Goal: Task Accomplishment & Management: Manage account settings

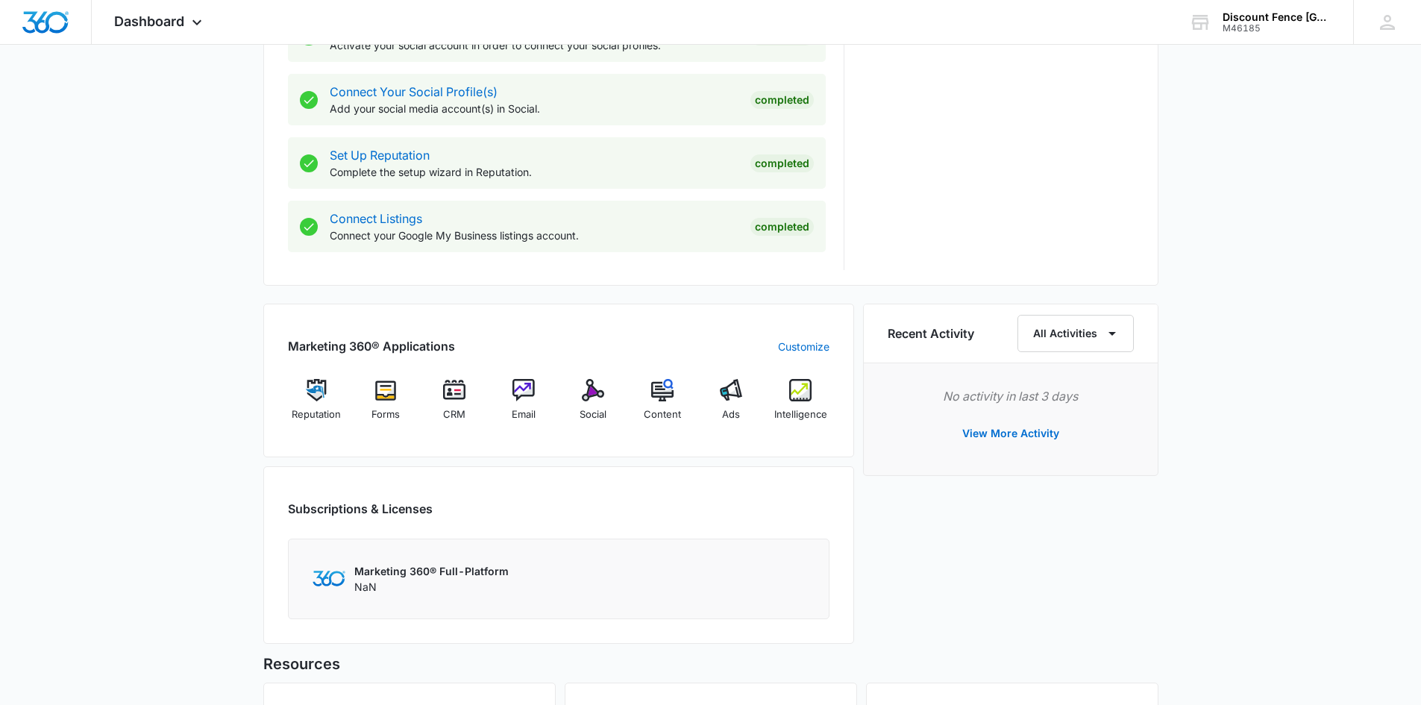
scroll to position [671, 0]
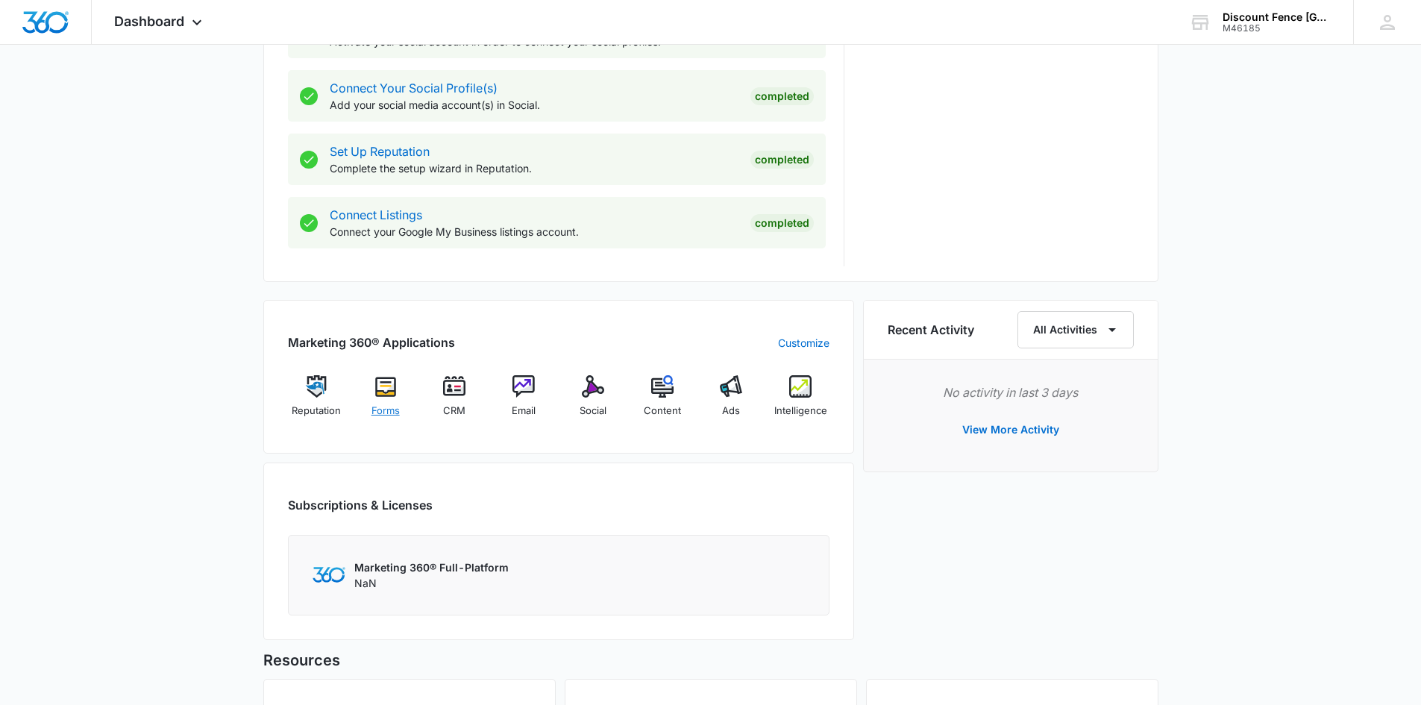
click at [393, 398] on div "Forms" at bounding box center [385, 402] width 57 height 54
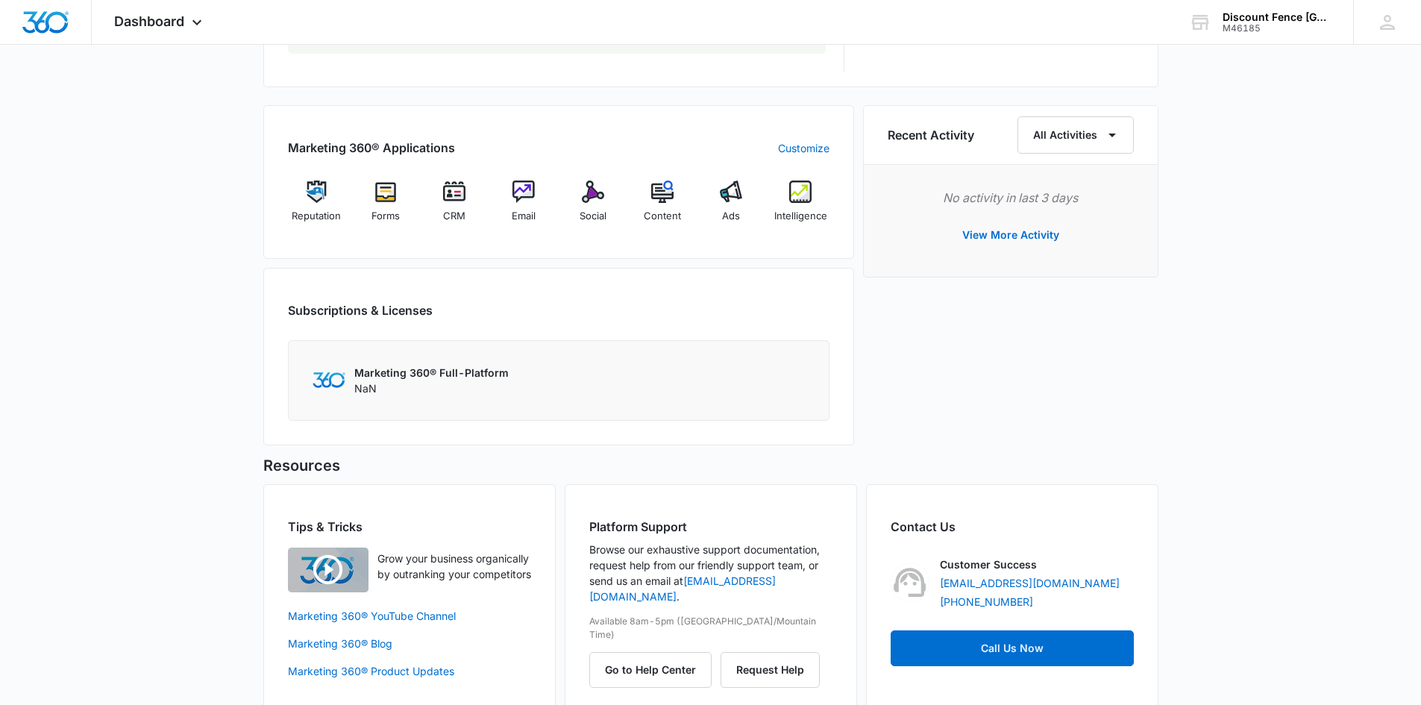
scroll to position [891, 0]
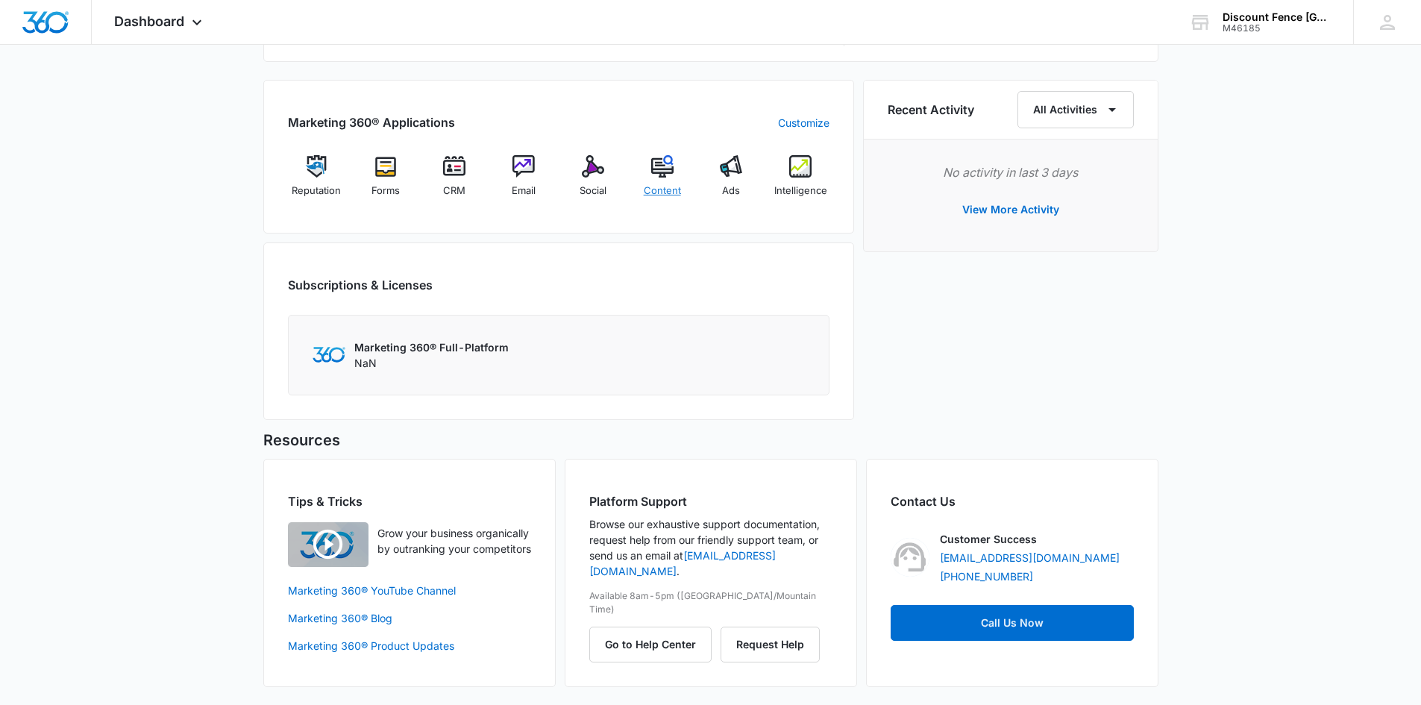
click at [664, 175] on img at bounding box center [662, 166] width 22 height 22
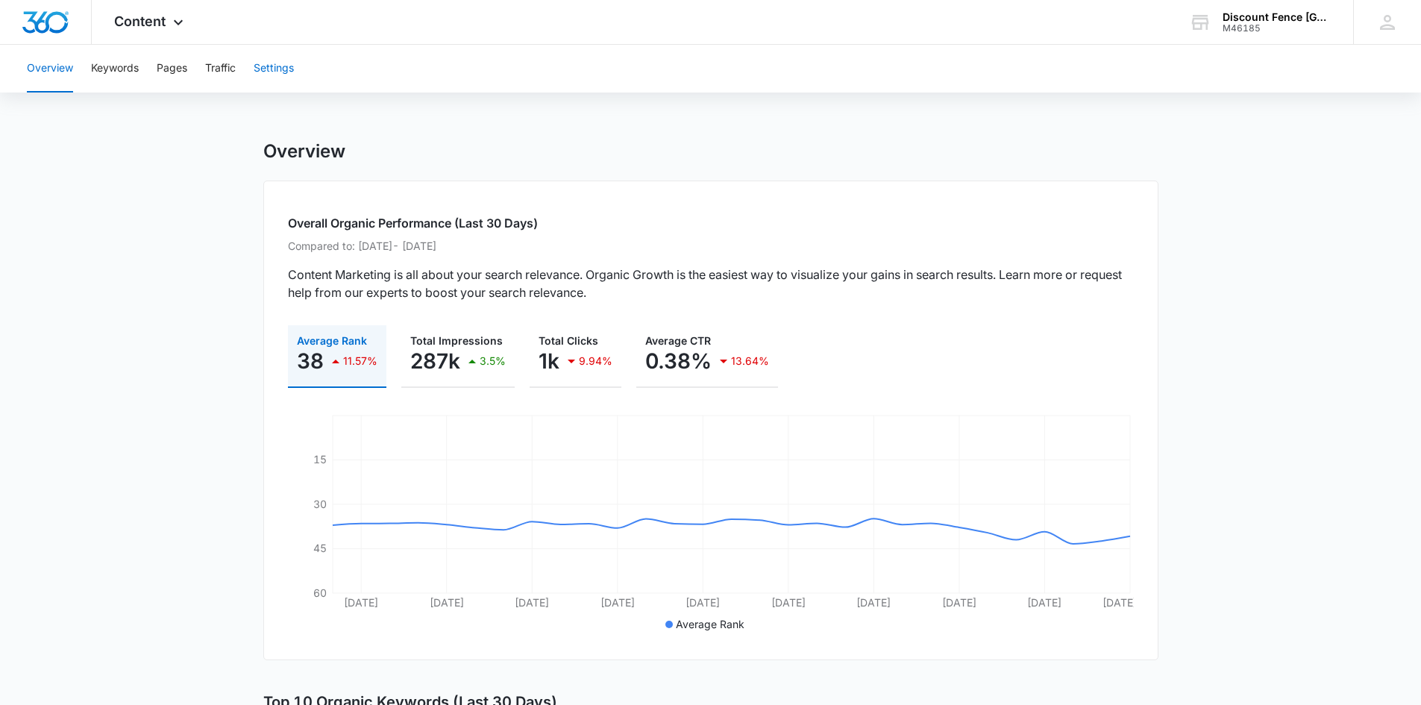
click at [260, 66] on button "Settings" at bounding box center [274, 69] width 40 height 48
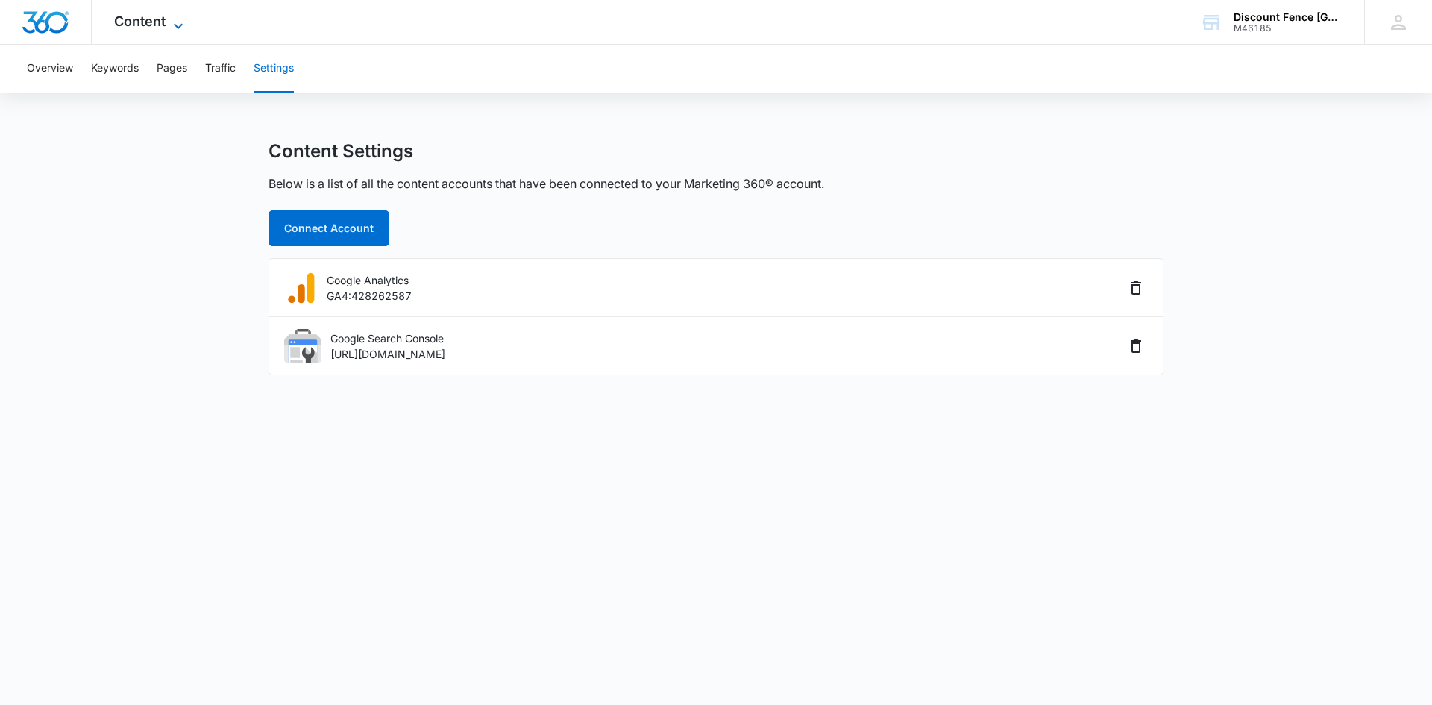
click at [148, 25] on span "Content" at bounding box center [139, 21] width 51 height 16
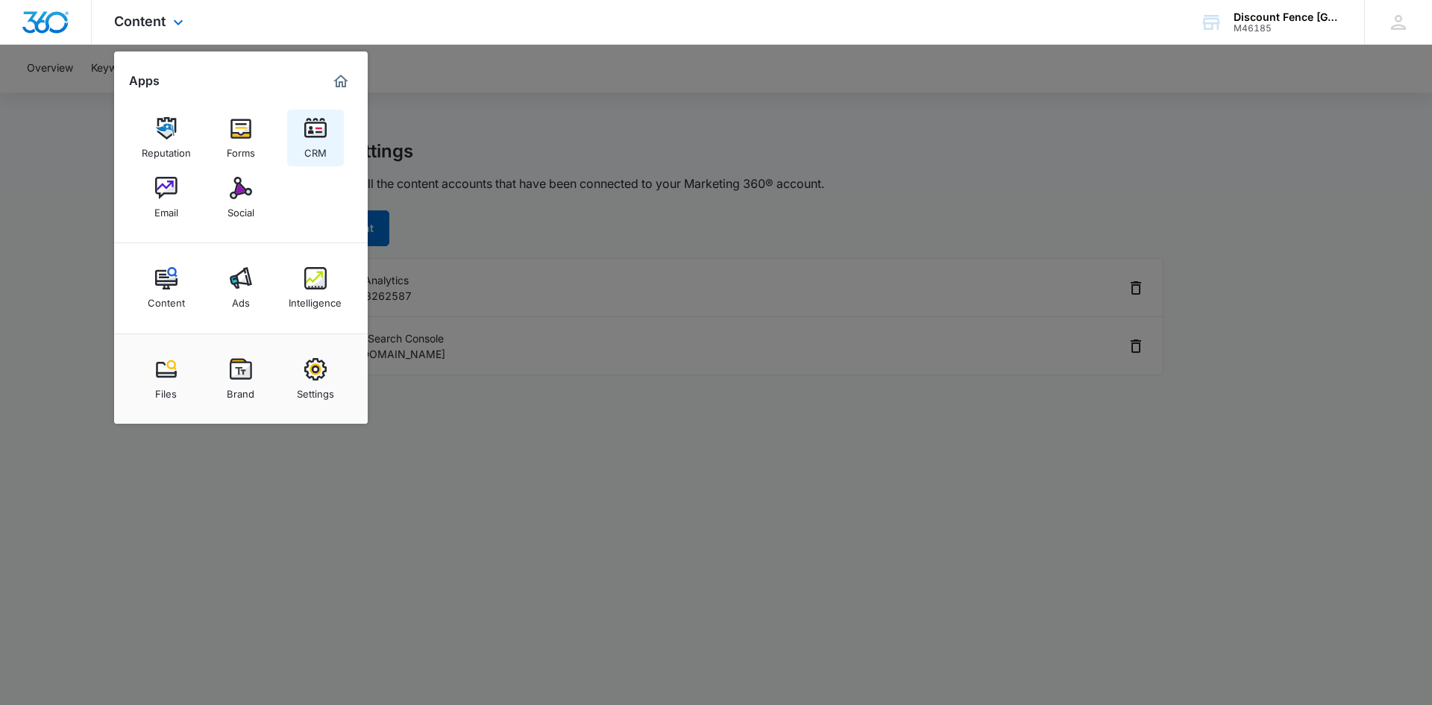
click at [312, 142] on div "CRM" at bounding box center [315, 148] width 22 height 19
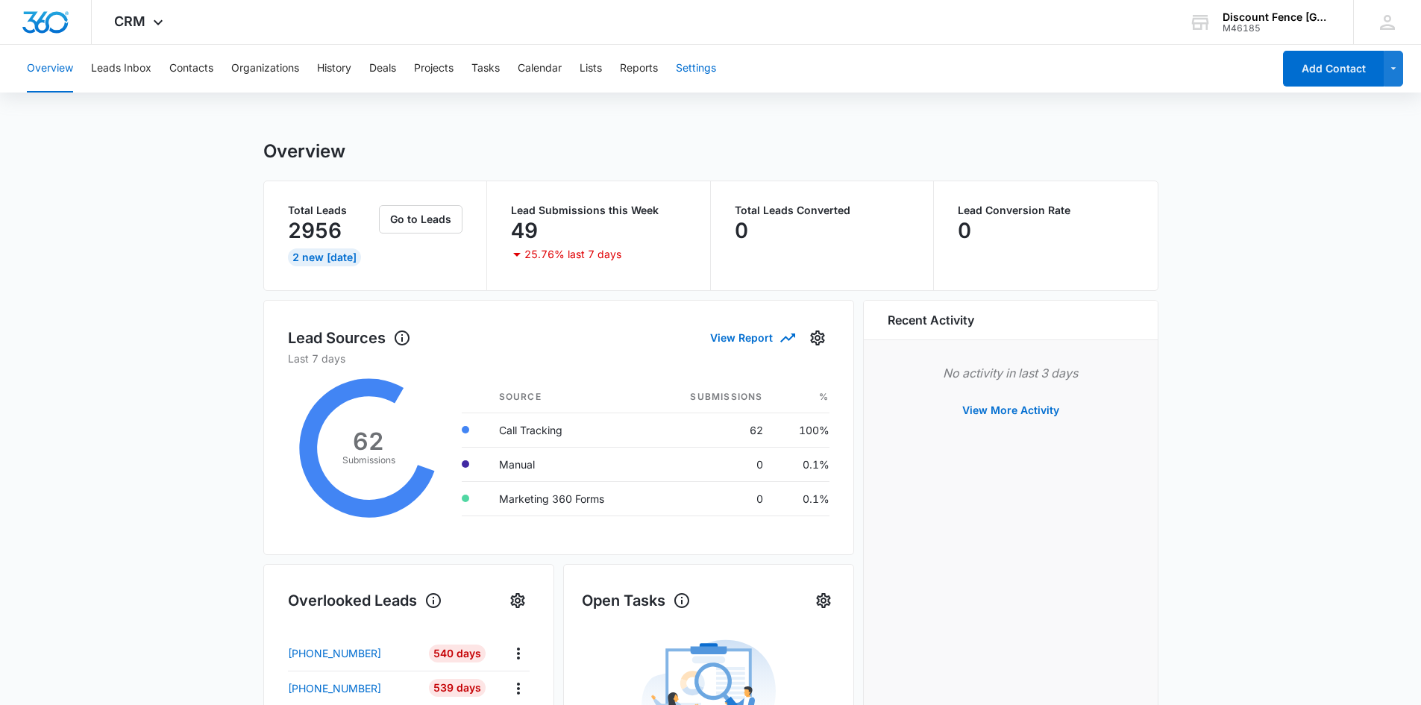
click at [698, 80] on button "Settings" at bounding box center [696, 69] width 40 height 48
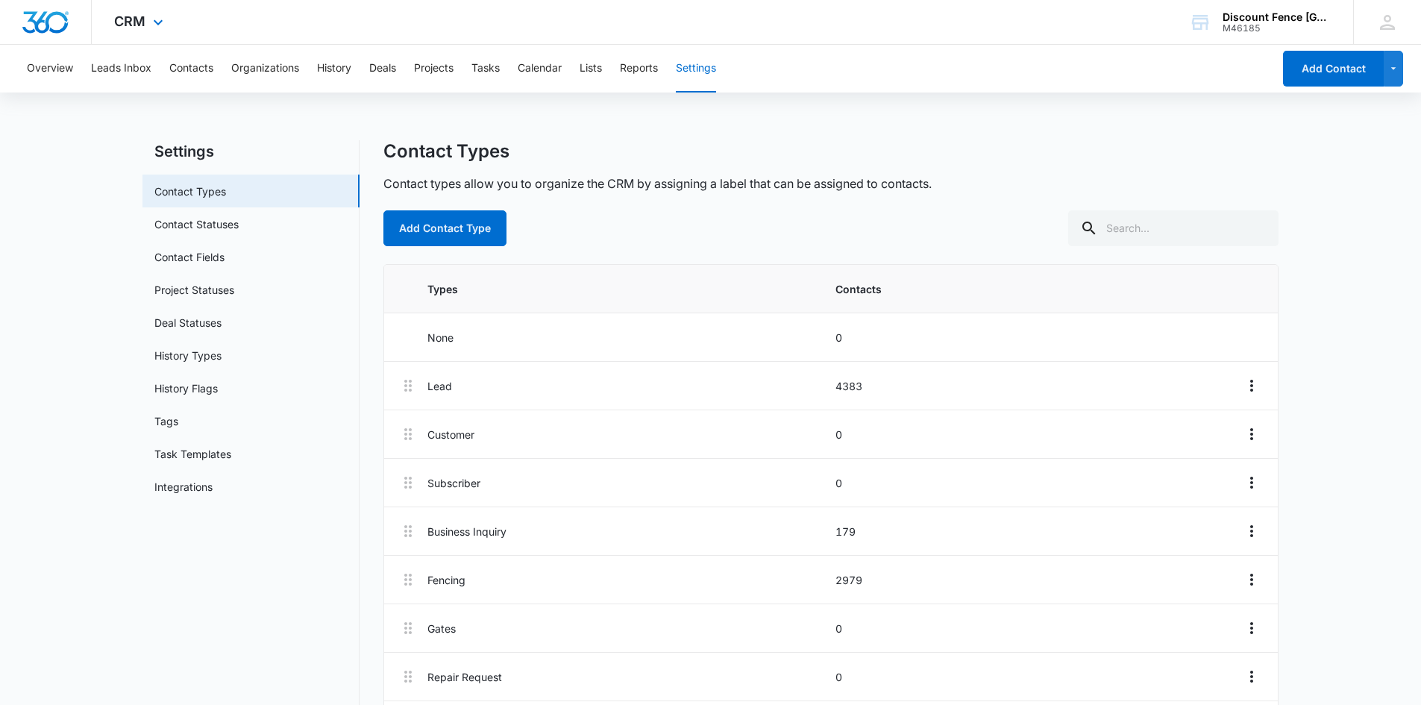
click at [134, 34] on div "CRM Apps Reputation Forms CRM Email Social Content Ads Intelligence Files Brand…" at bounding box center [141, 22] width 98 height 44
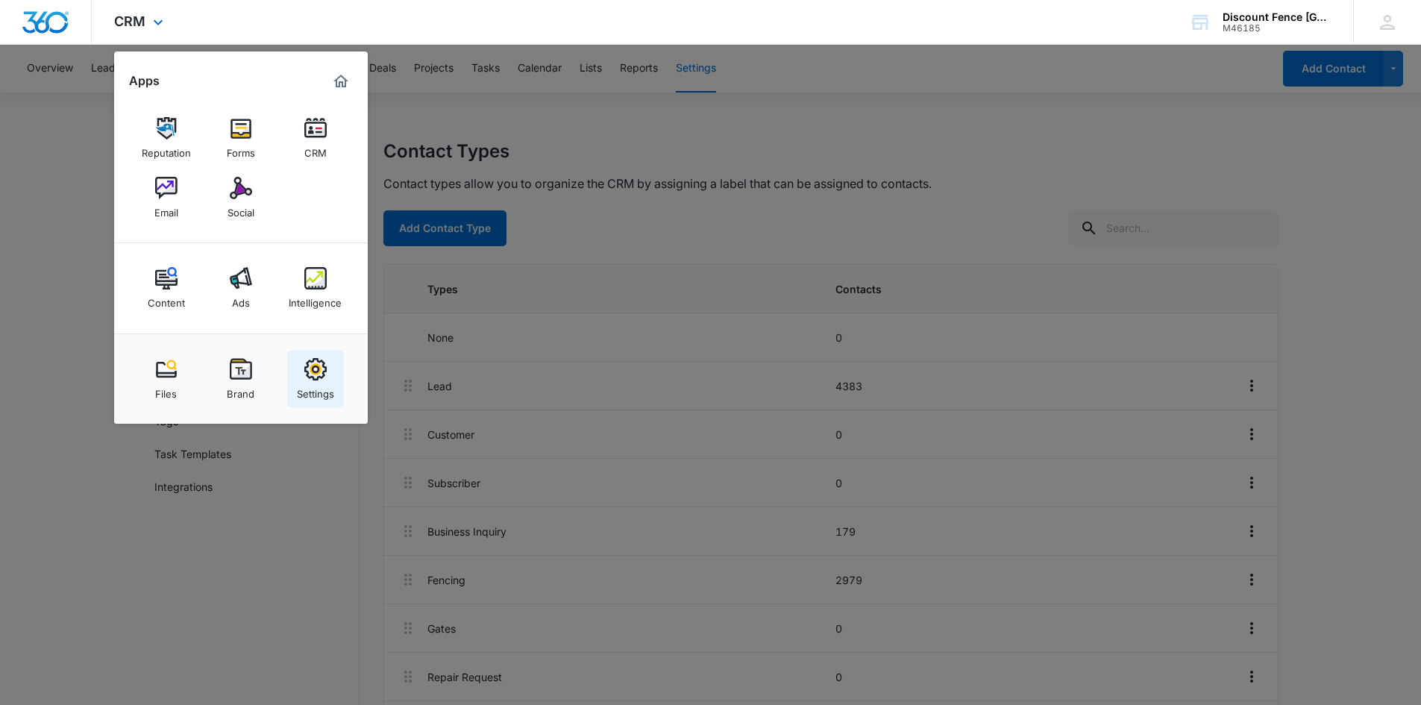
click at [318, 374] on img at bounding box center [315, 369] width 22 height 22
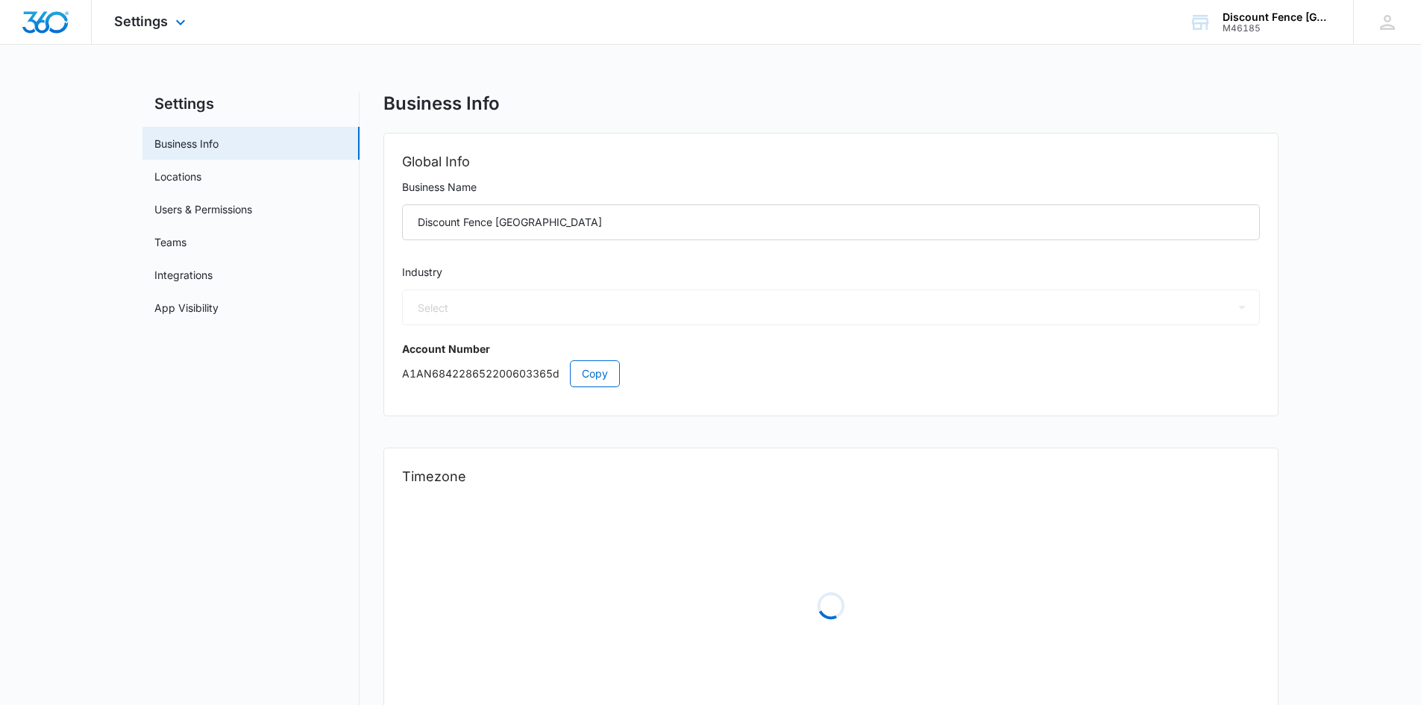
select select "4"
select select "US"
select select "America/[GEOGRAPHIC_DATA]"
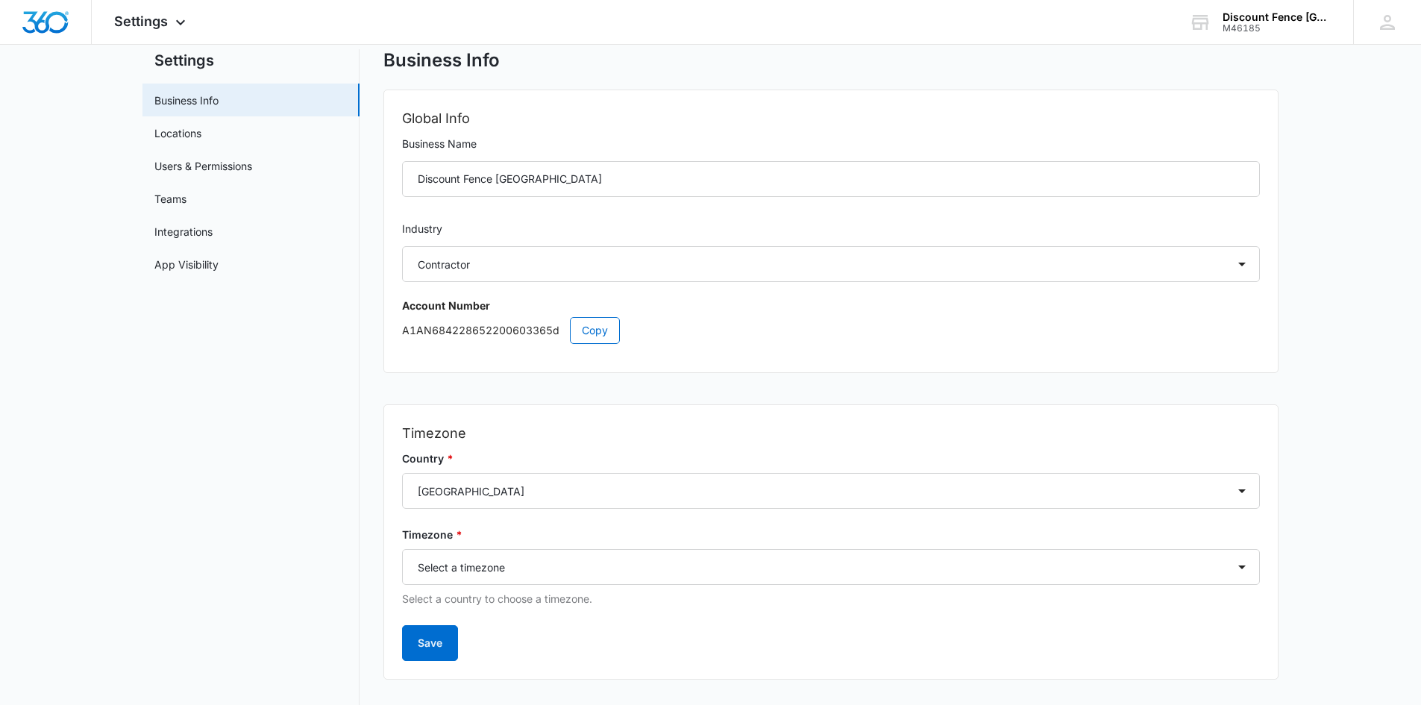
scroll to position [67, 0]
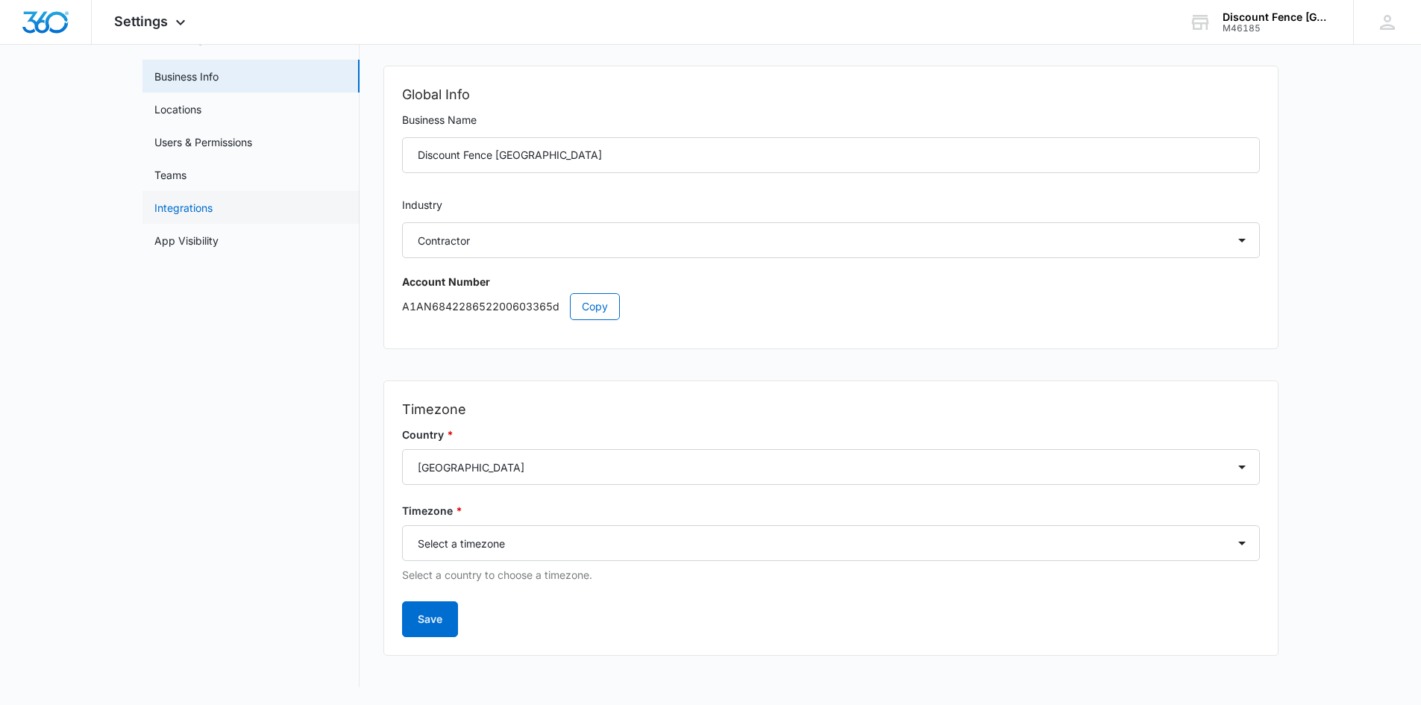
click at [213, 202] on link "Integrations" at bounding box center [183, 208] width 58 height 16
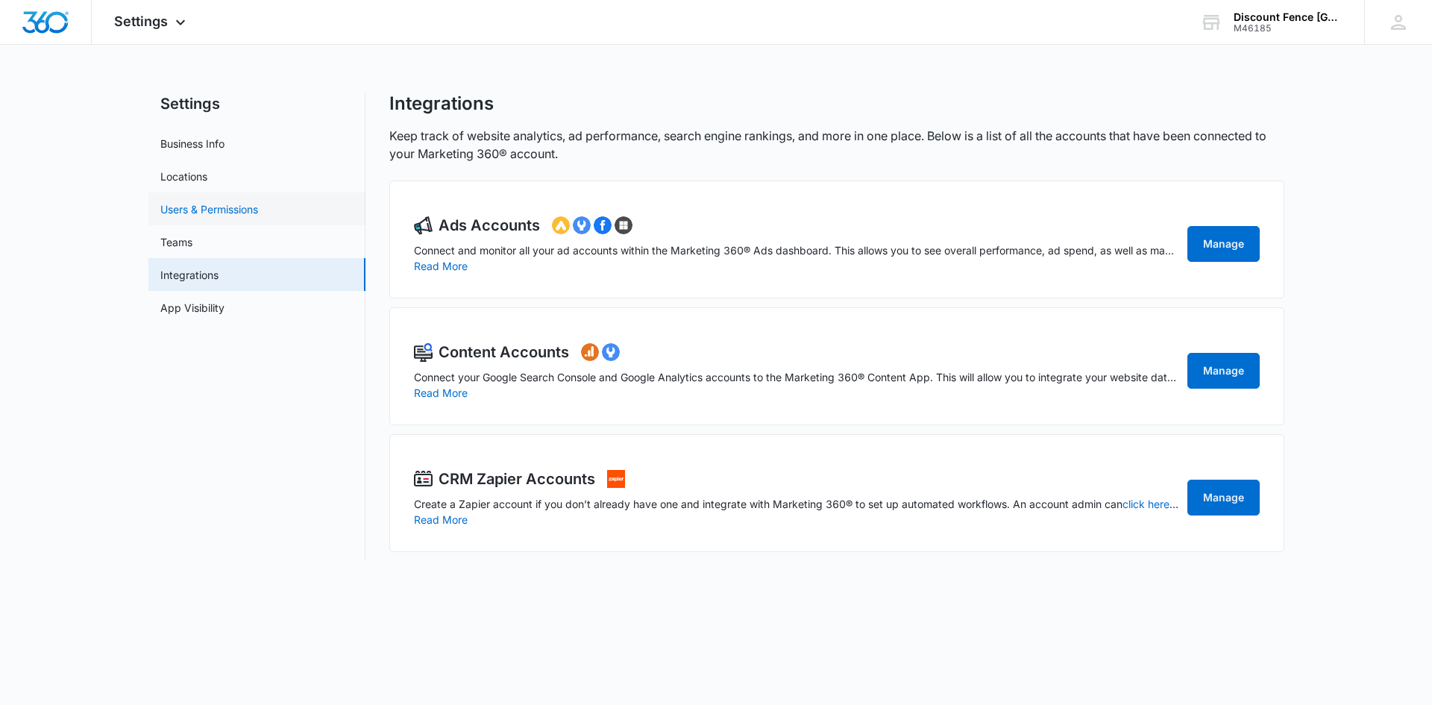
click at [213, 212] on link "Users & Permissions" at bounding box center [209, 209] width 98 height 16
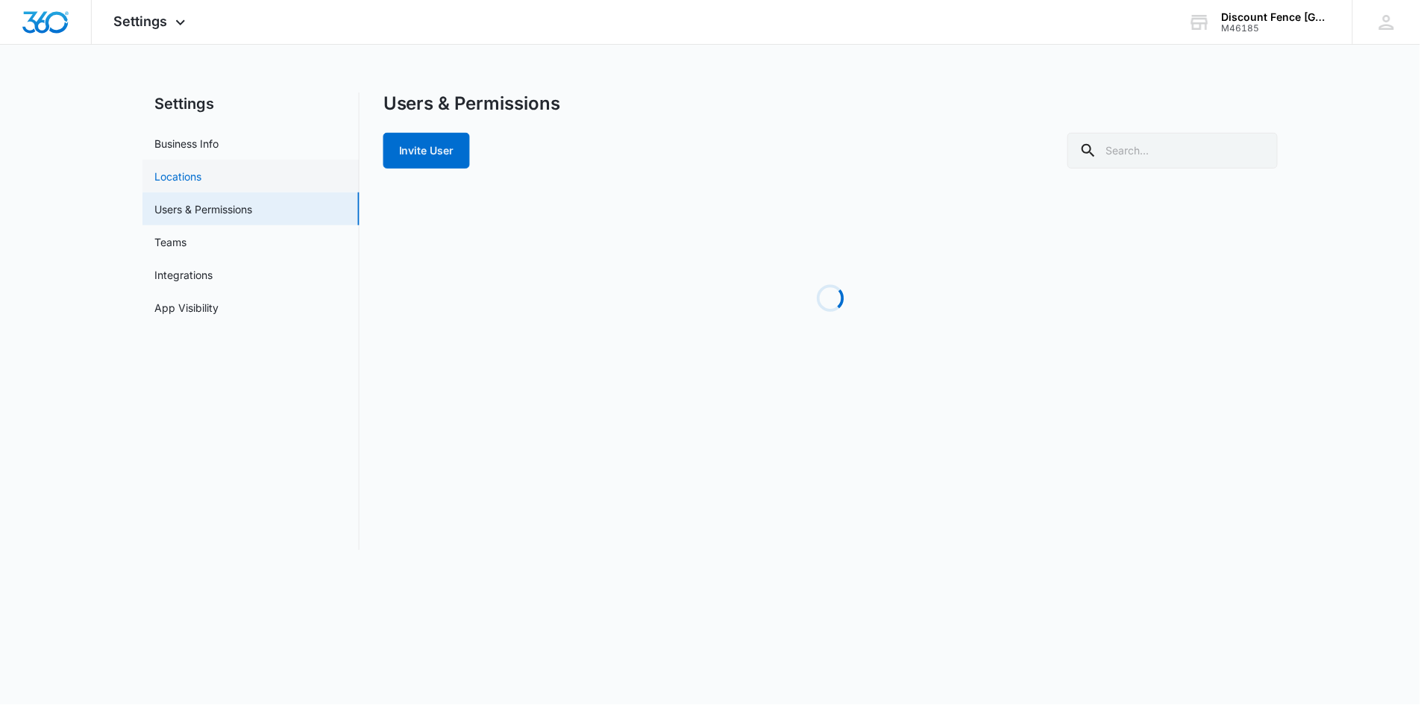
click at [201, 172] on link "Locations" at bounding box center [177, 177] width 47 height 16
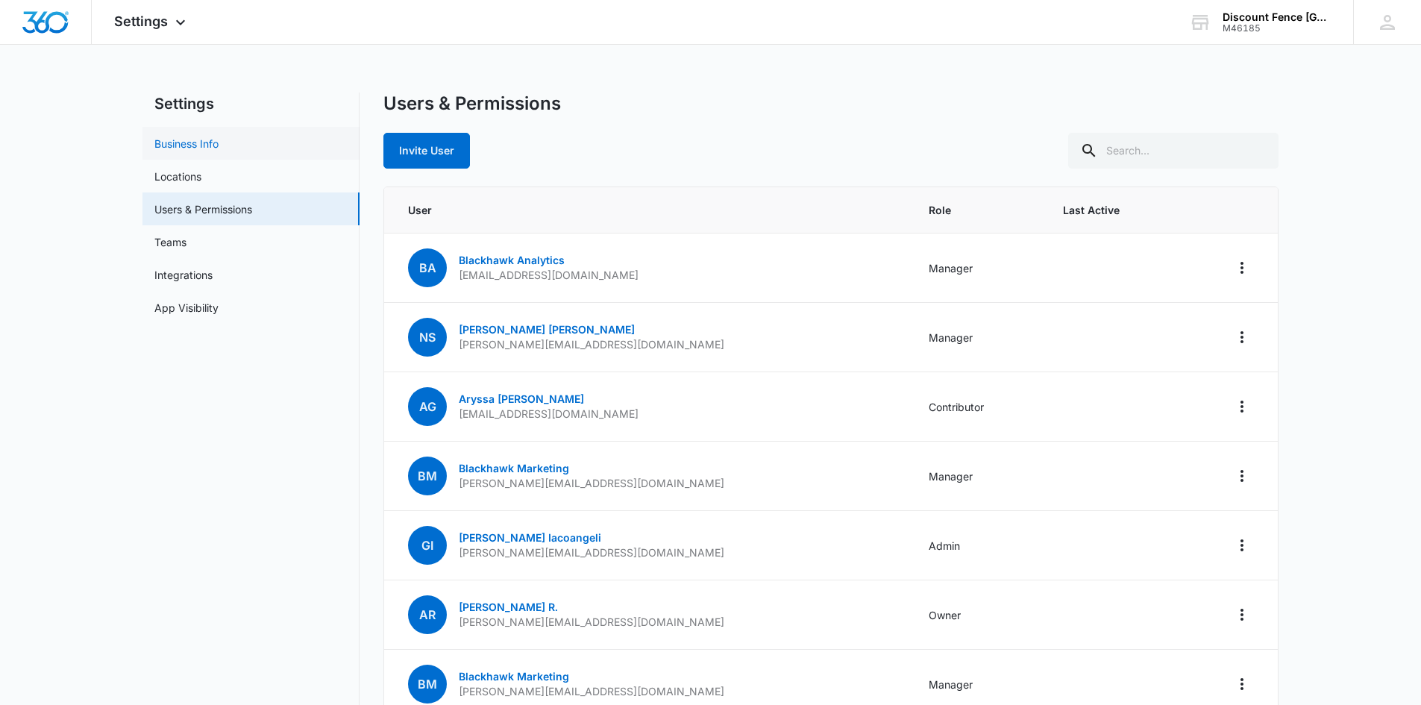
click at [200, 136] on link "Business Info" at bounding box center [186, 144] width 64 height 16
select select "4"
select select "US"
select select "America/[GEOGRAPHIC_DATA]"
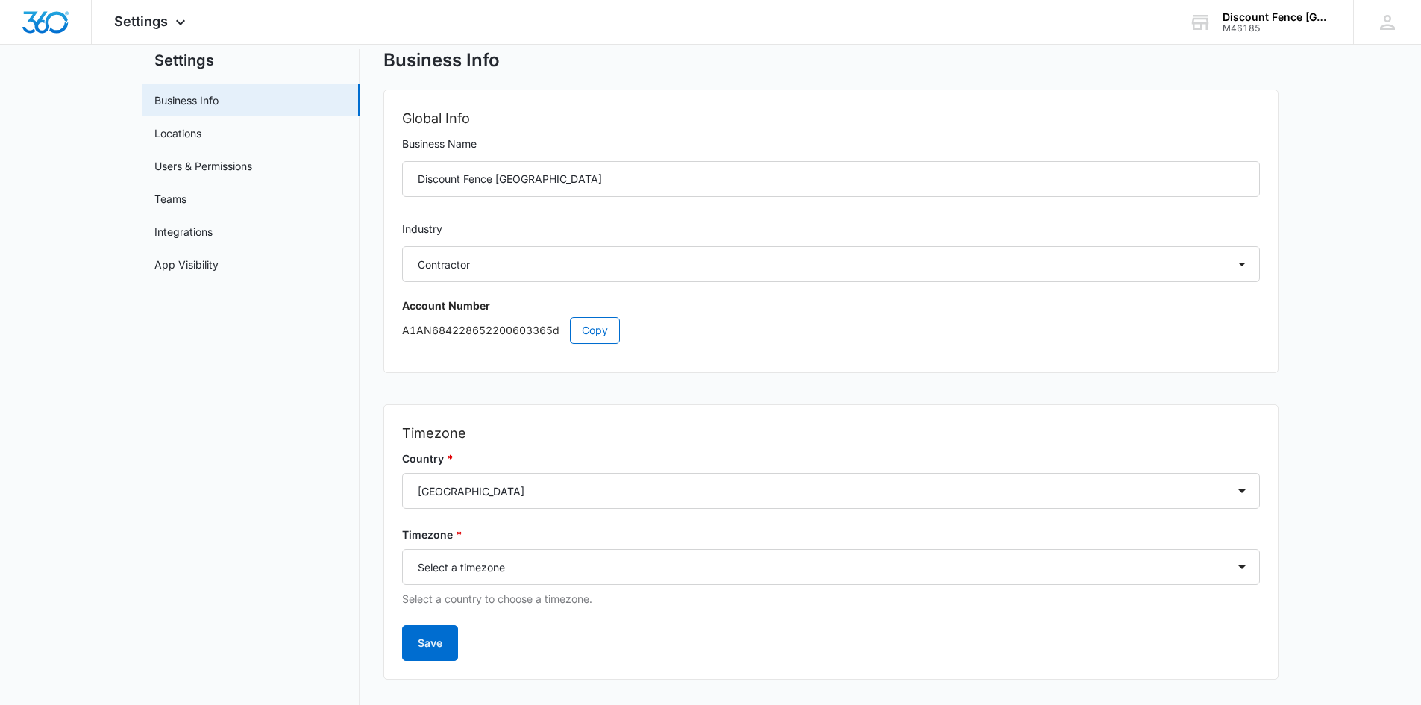
scroll to position [67, 0]
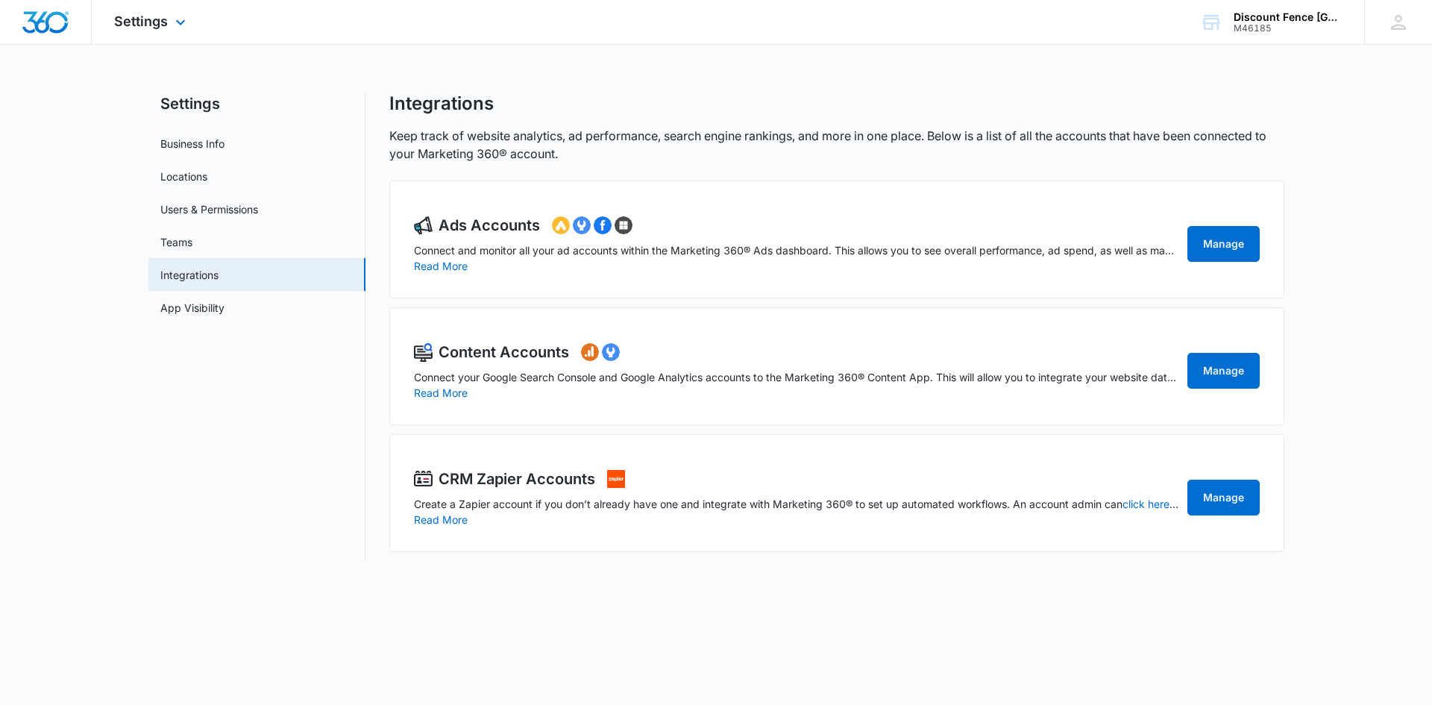
select select "4"
select select "US"
select select "America/[GEOGRAPHIC_DATA]"
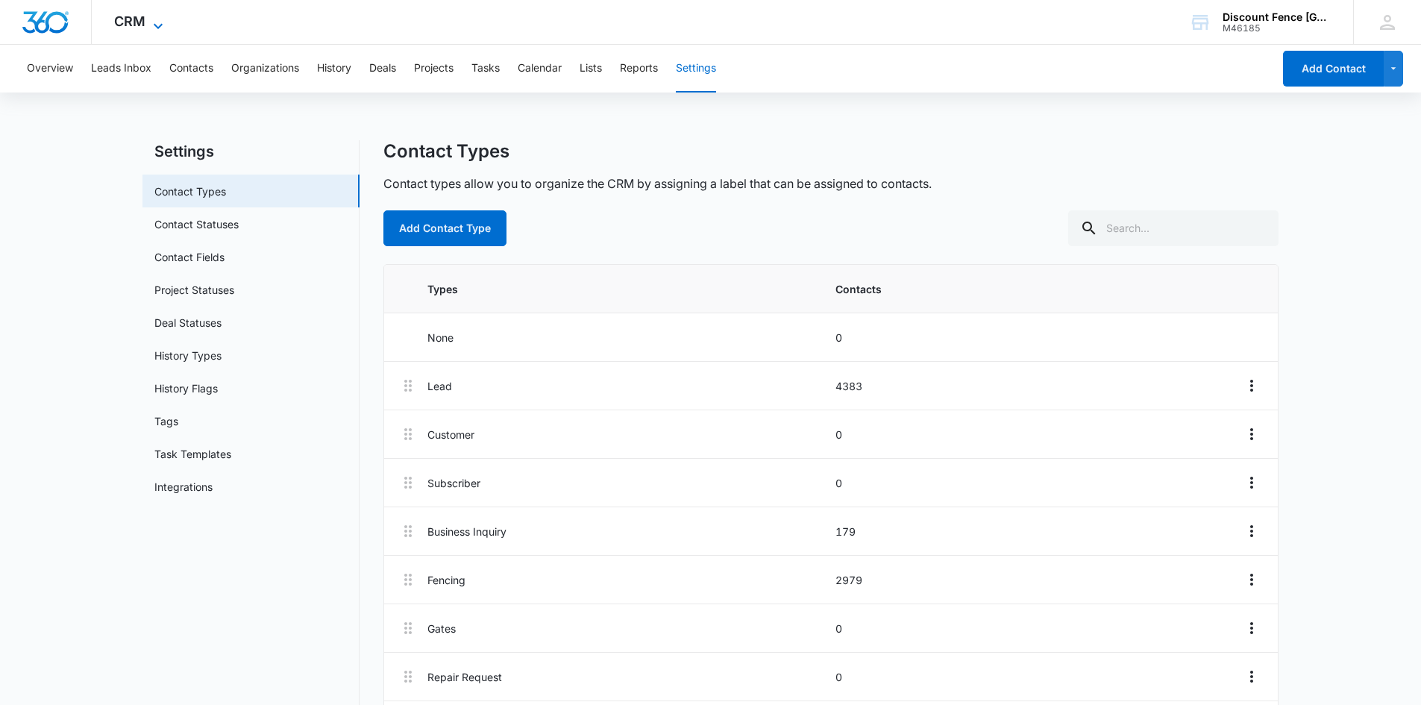
click at [141, 25] on span "CRM" at bounding box center [129, 21] width 31 height 16
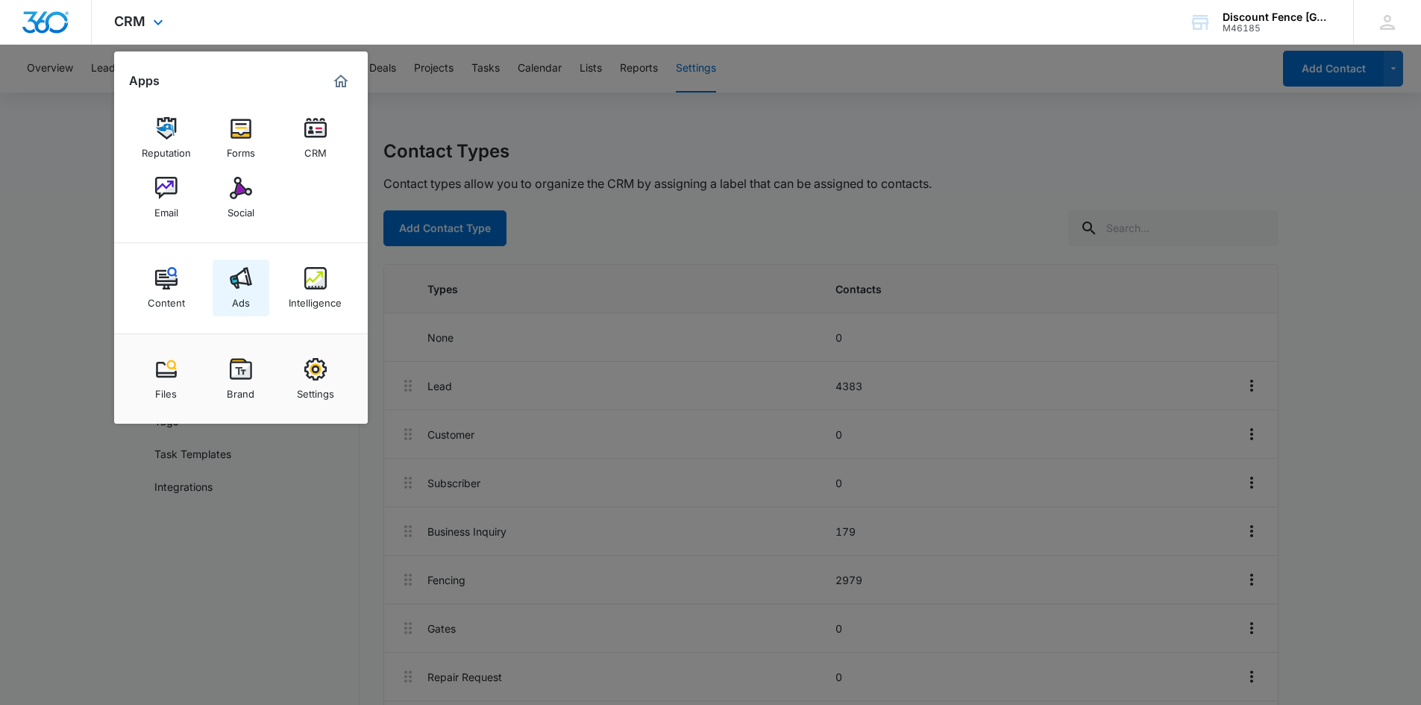
click at [227, 278] on link "Ads" at bounding box center [241, 288] width 57 height 57
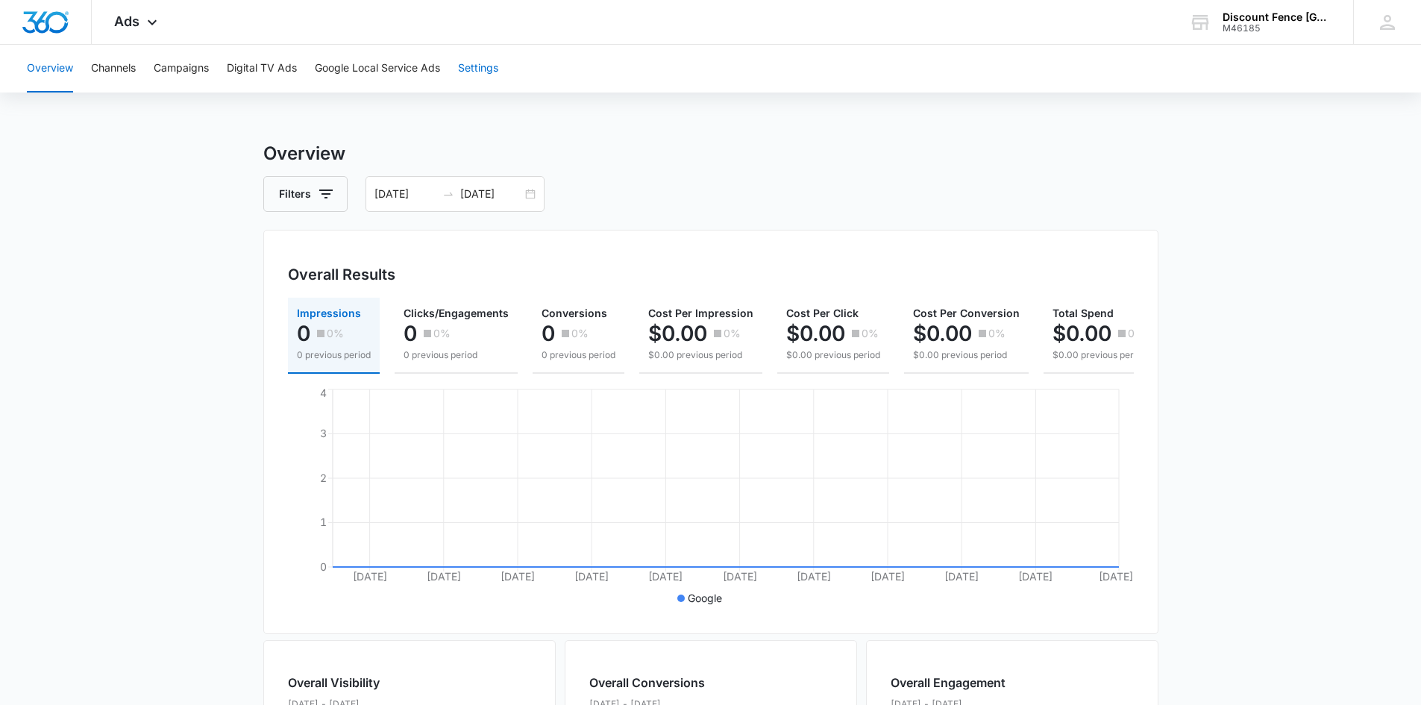
click at [479, 77] on button "Settings" at bounding box center [478, 69] width 40 height 48
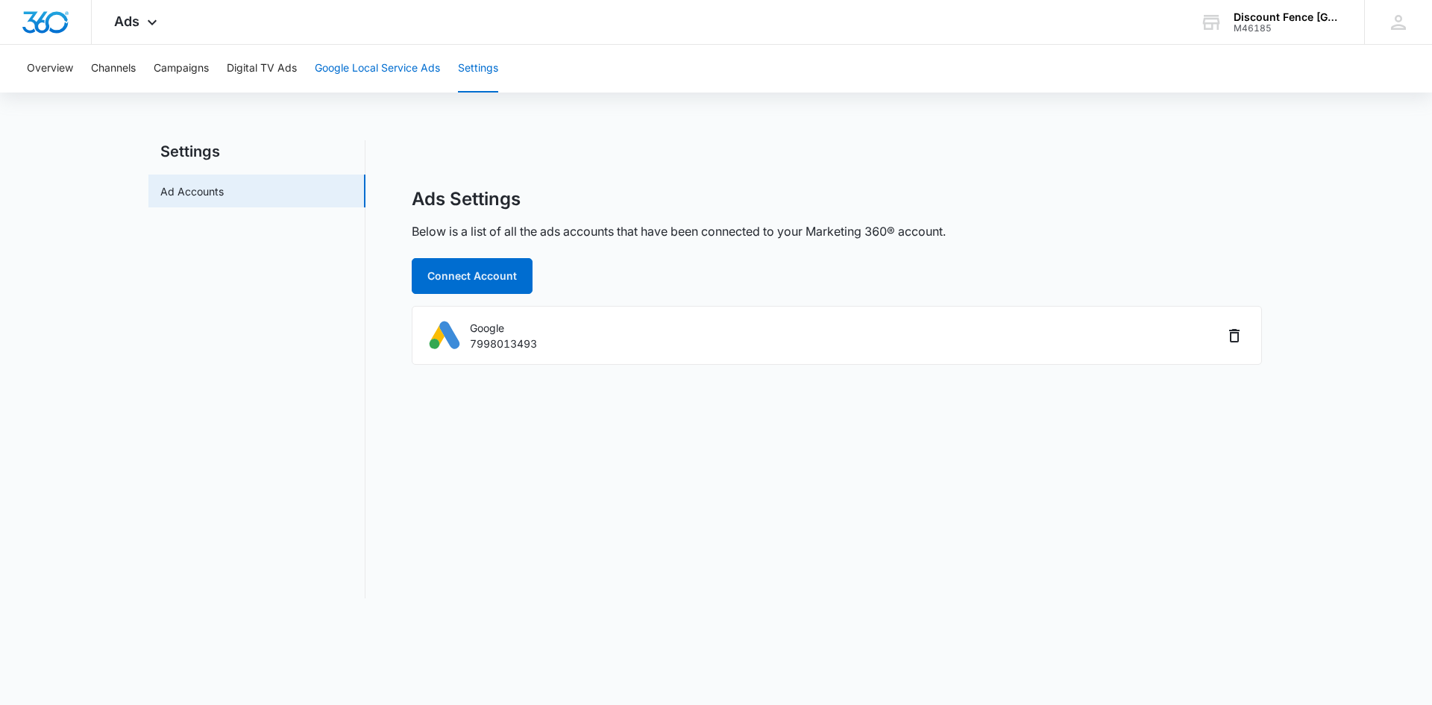
click at [394, 71] on button "Google Local Service Ads" at bounding box center [377, 69] width 125 height 48
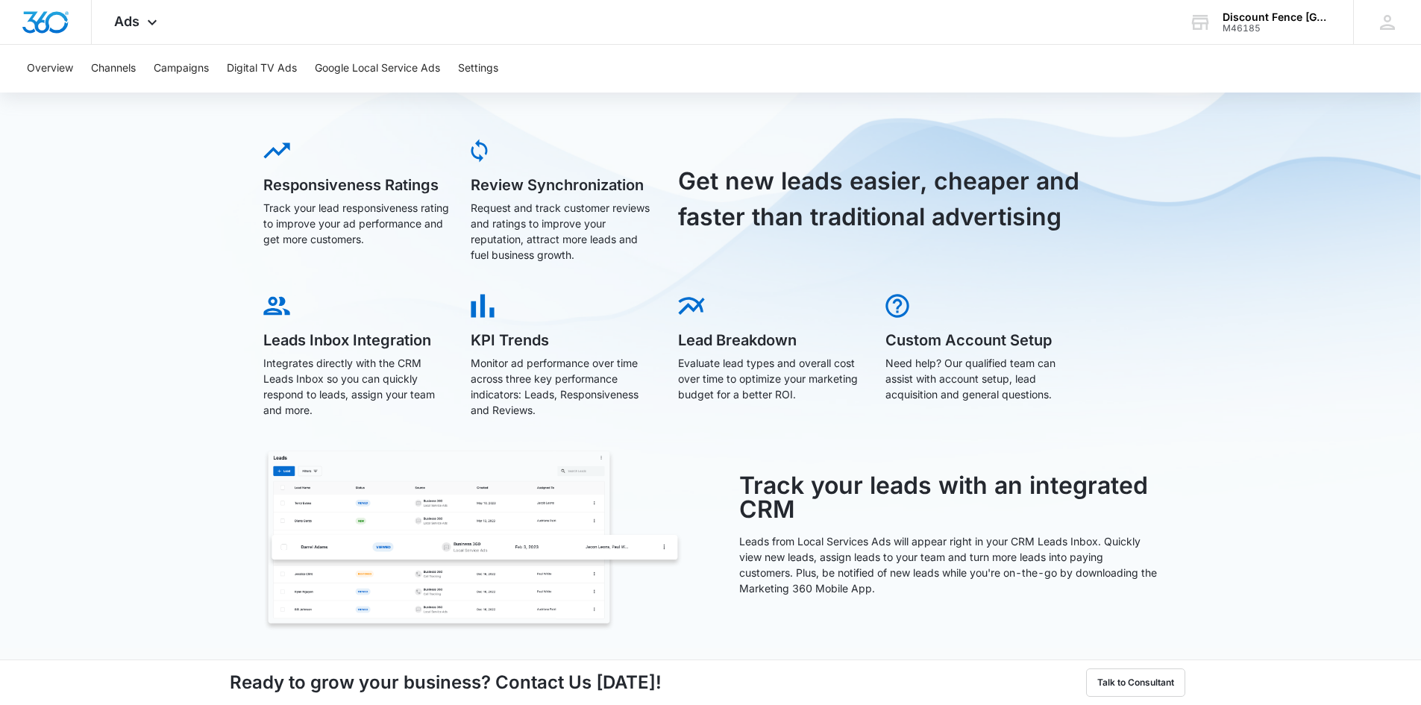
scroll to position [348, 0]
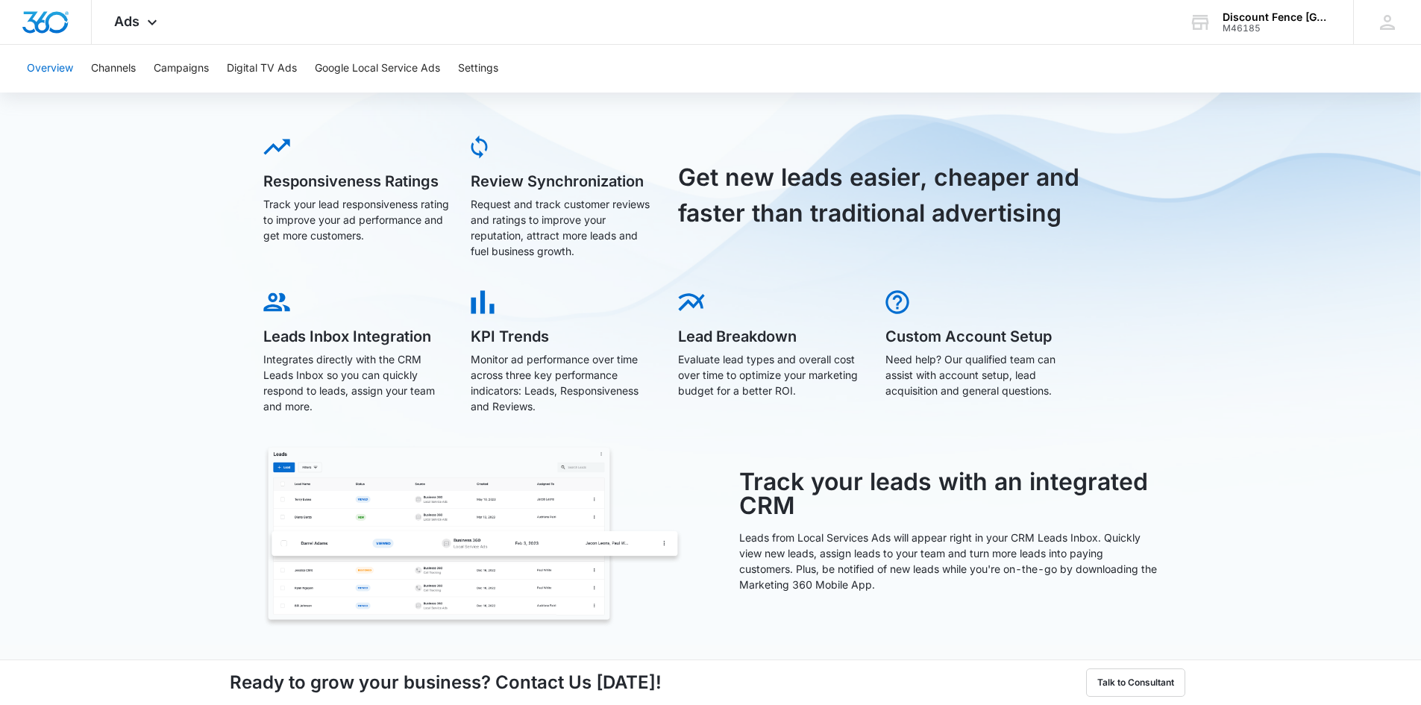
click at [40, 67] on button "Overview" at bounding box center [50, 69] width 46 height 48
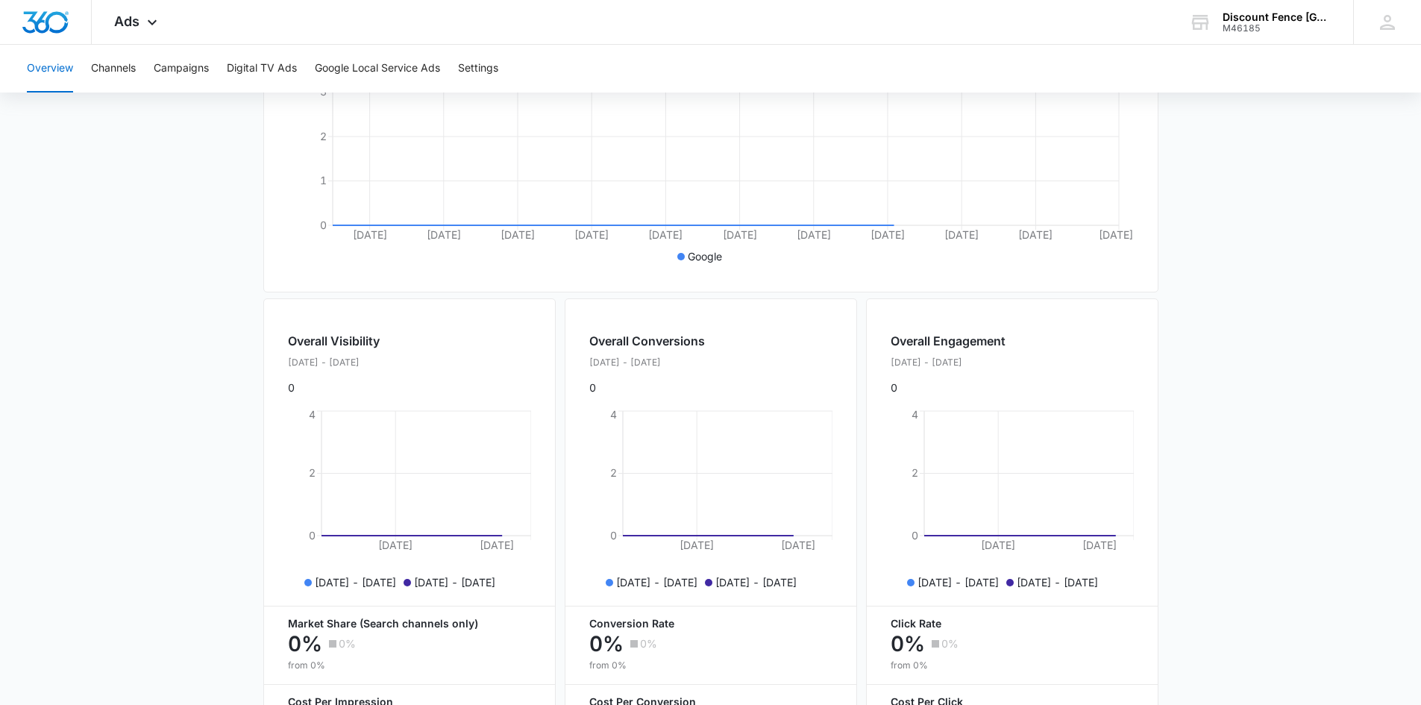
scroll to position [480, 0]
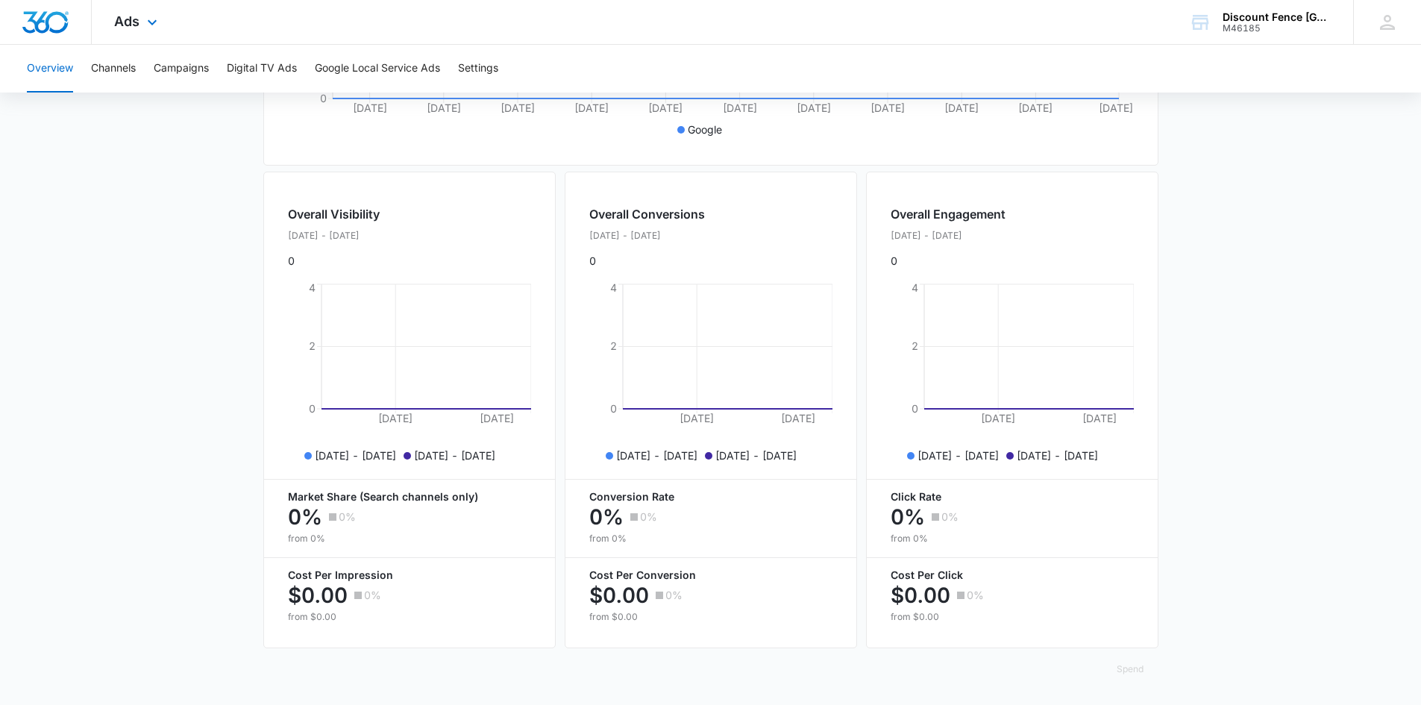
click at [142, 24] on div "Ads Apps Reputation Forms CRM Email Social Content Ads Intelligence Files Brand…" at bounding box center [138, 22] width 92 height 44
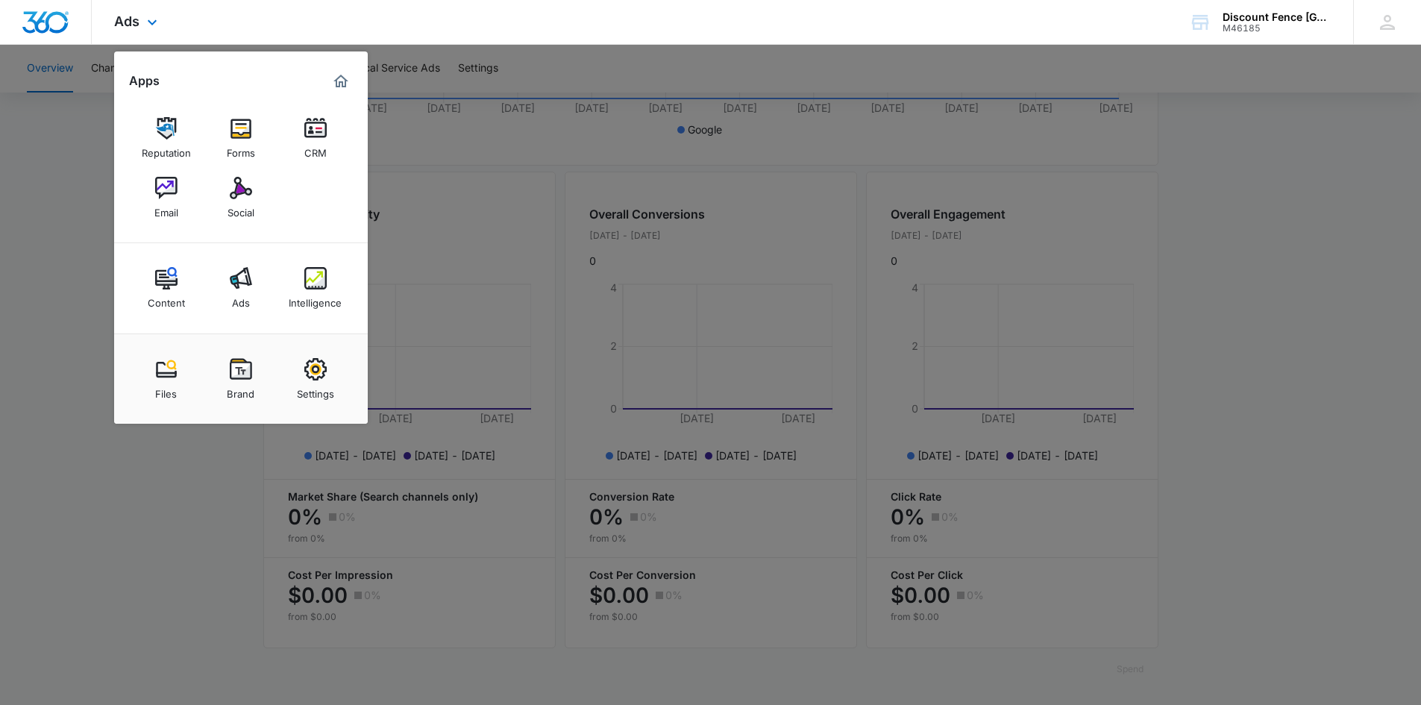
click at [342, 85] on img "Marketing 360® Dashboard" at bounding box center [341, 81] width 18 height 18
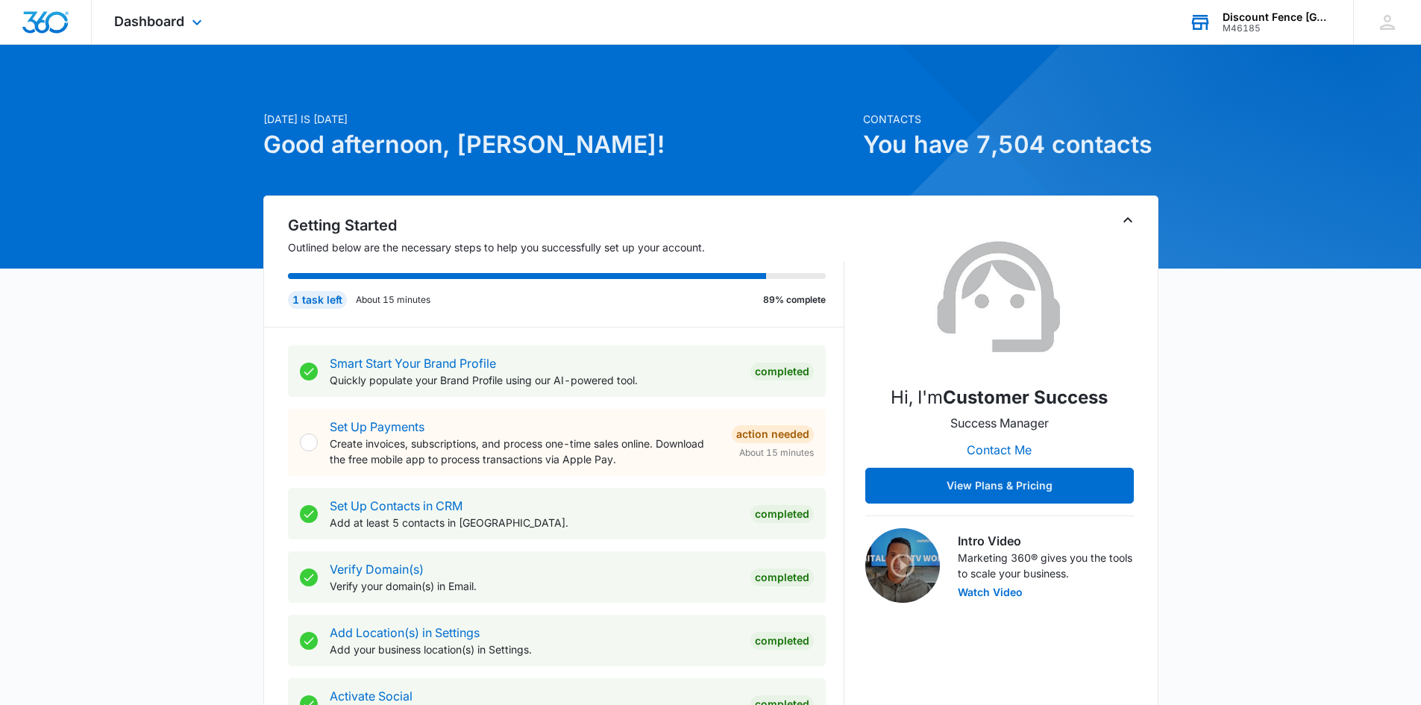
click at [1278, 28] on div "M46185" at bounding box center [1277, 28] width 109 height 10
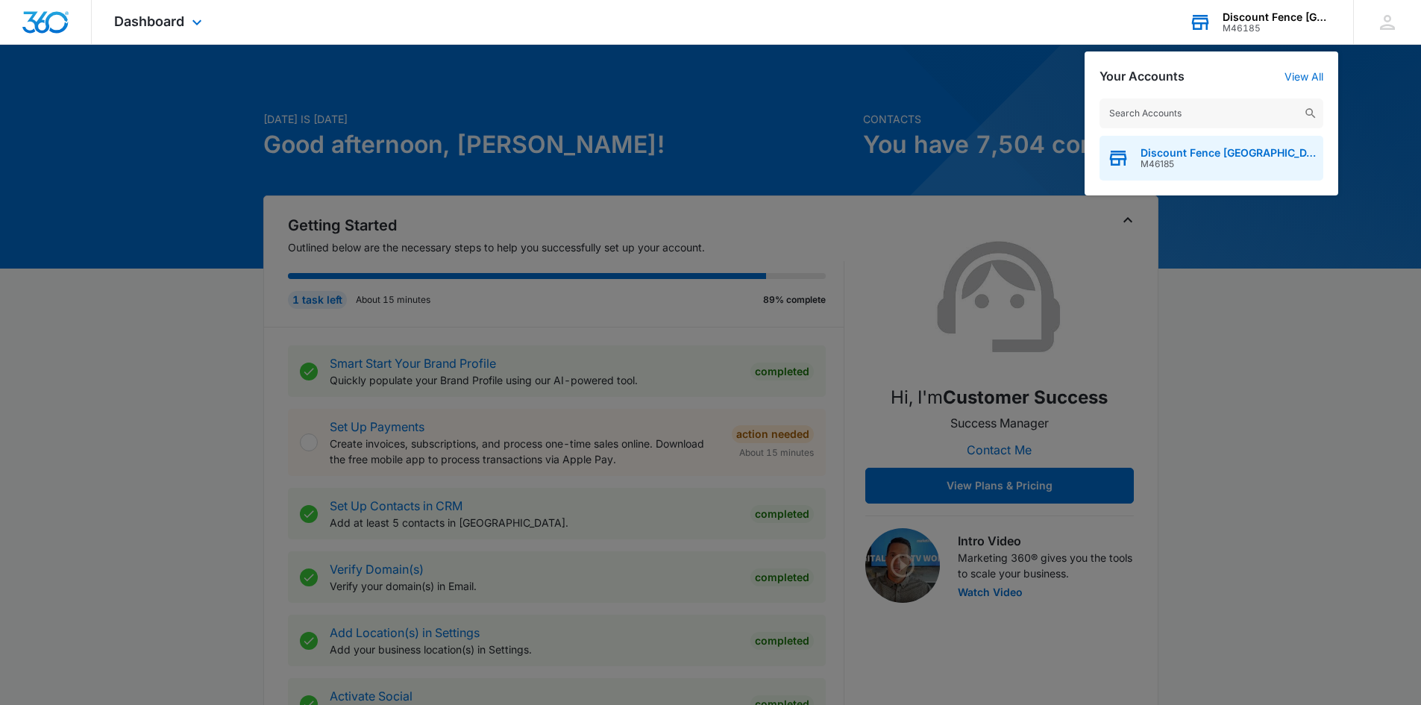
click at [1246, 156] on div "Discount Fence USA M46185" at bounding box center [1211, 158] width 224 height 45
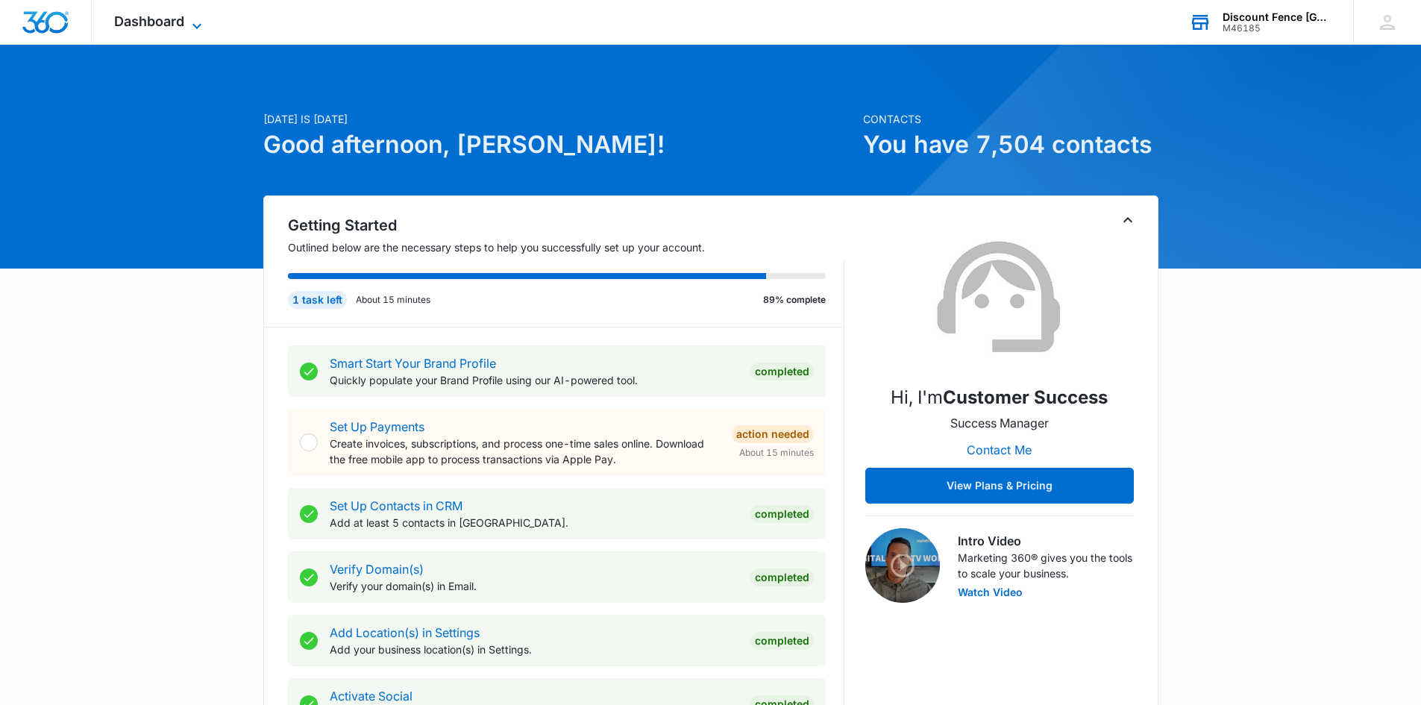
click at [192, 31] on icon at bounding box center [197, 26] width 18 height 18
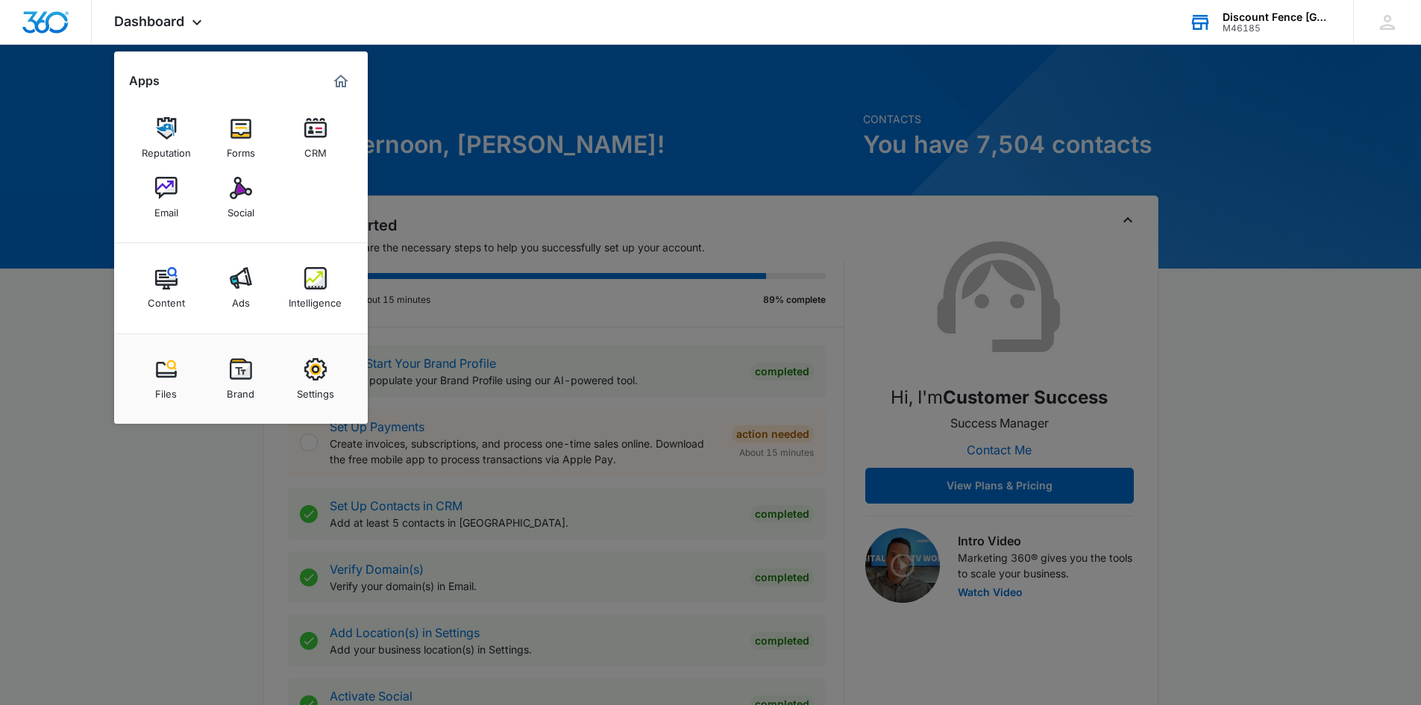
click at [332, 390] on div "Settings" at bounding box center [315, 389] width 37 height 19
select select "4"
select select "US"
select select "America/[GEOGRAPHIC_DATA]"
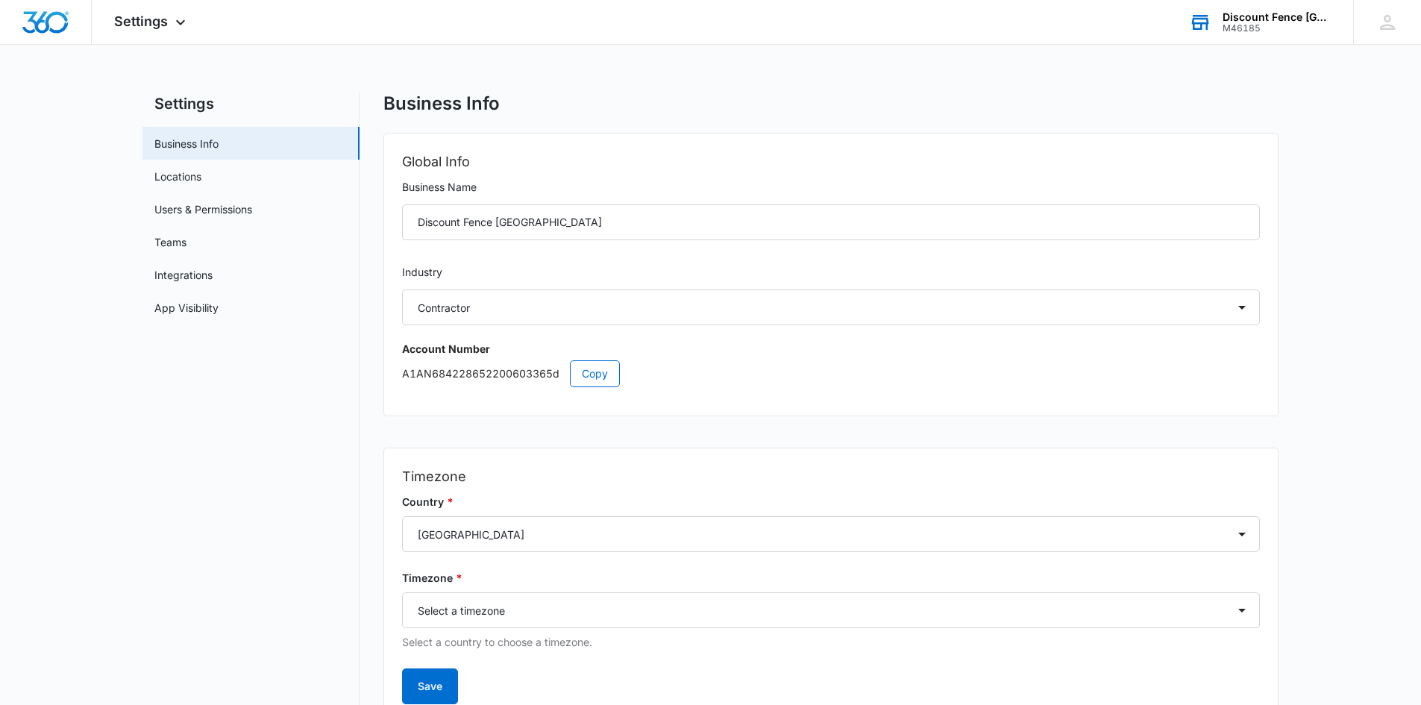
scroll to position [67, 0]
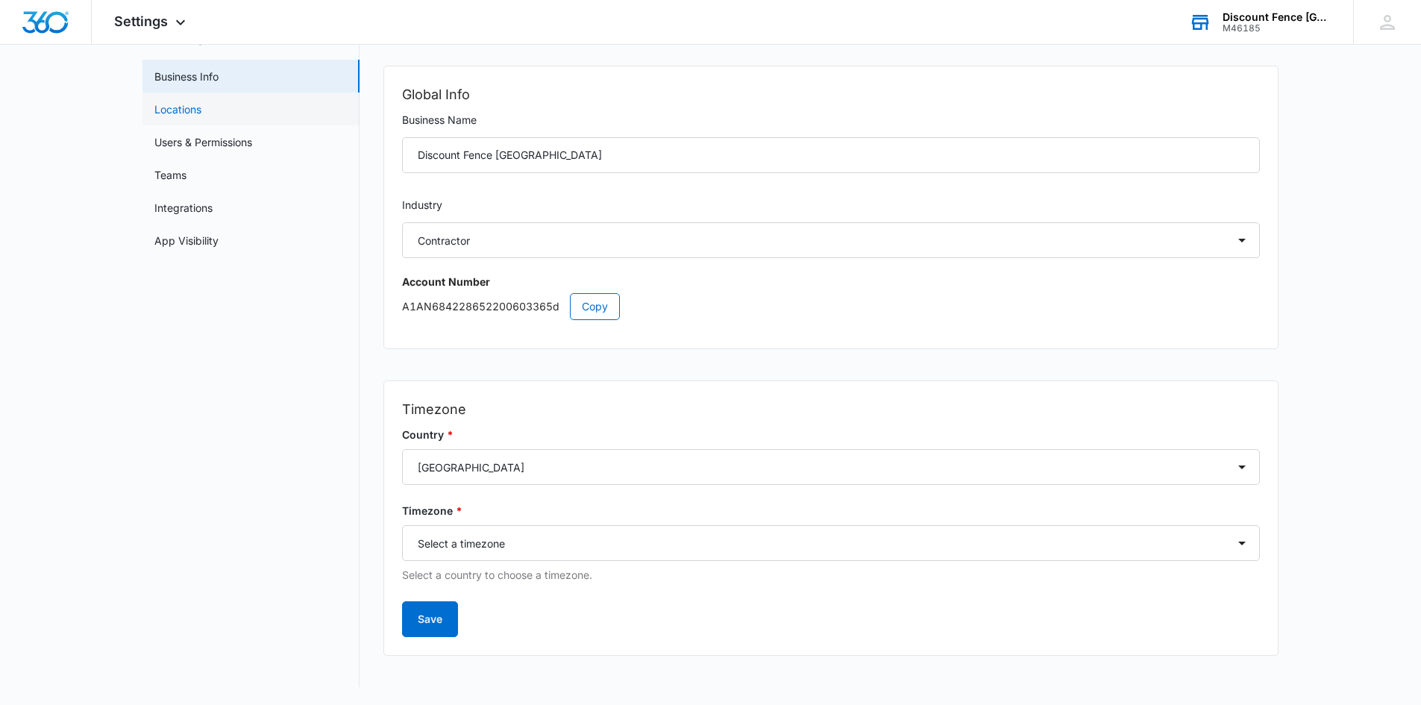
click at [199, 101] on link "Locations" at bounding box center [177, 109] width 47 height 16
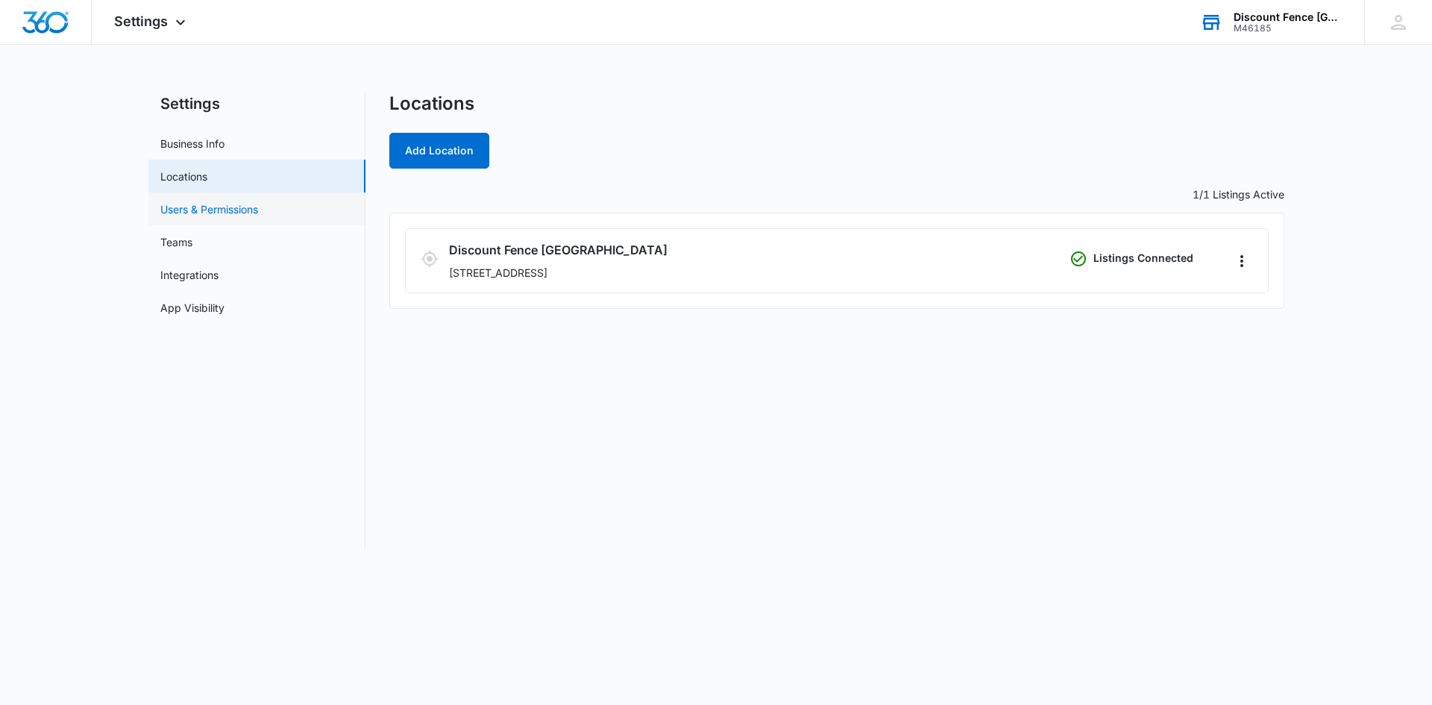
click at [243, 204] on link "Users & Permissions" at bounding box center [209, 209] width 98 height 16
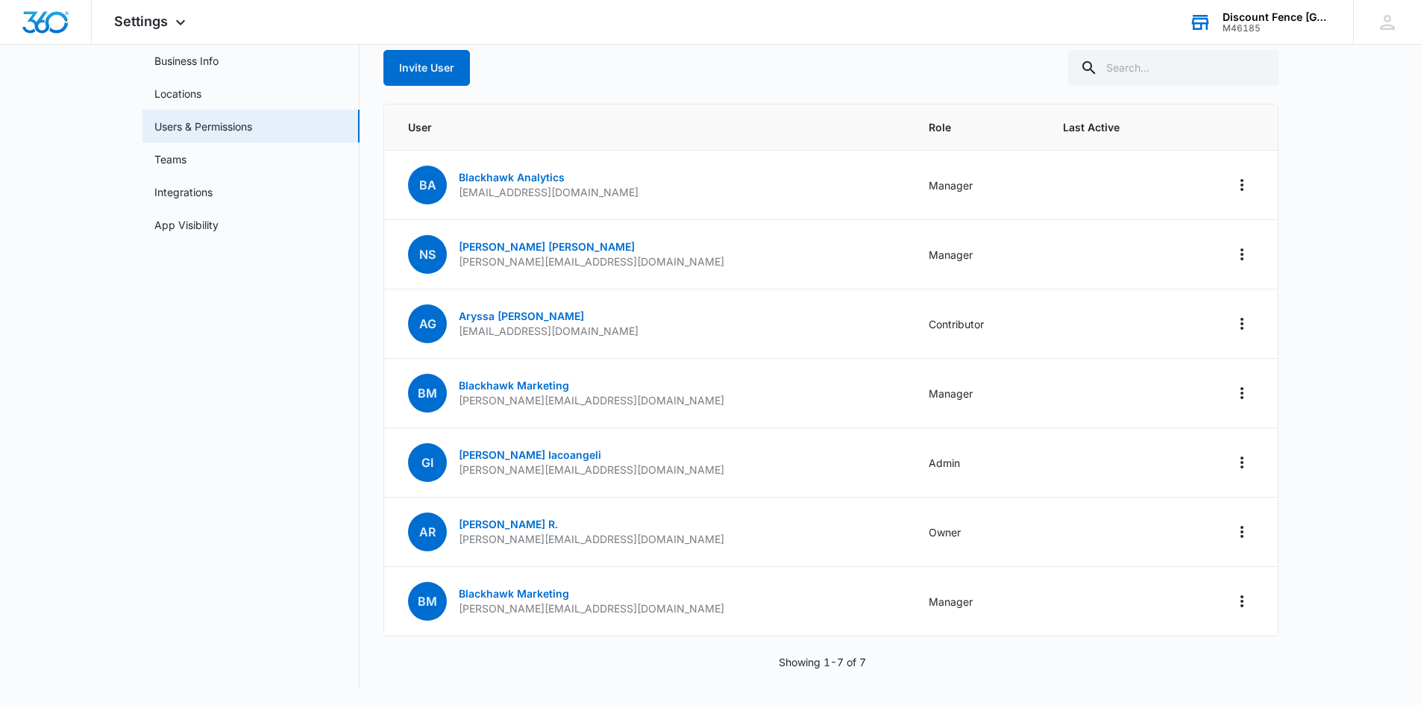
scroll to position [84, 0]
click at [186, 152] on link "Teams" at bounding box center [170, 159] width 32 height 16
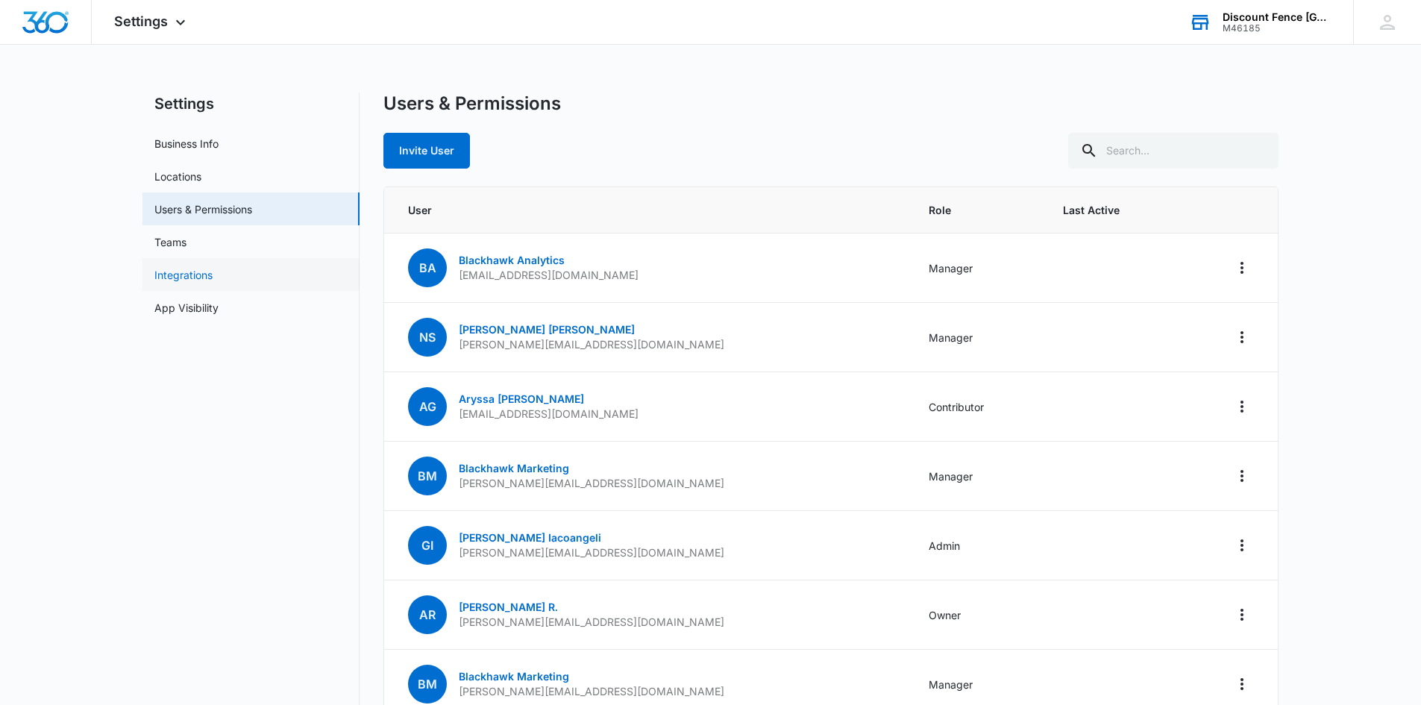
click at [178, 268] on link "Integrations" at bounding box center [183, 275] width 58 height 16
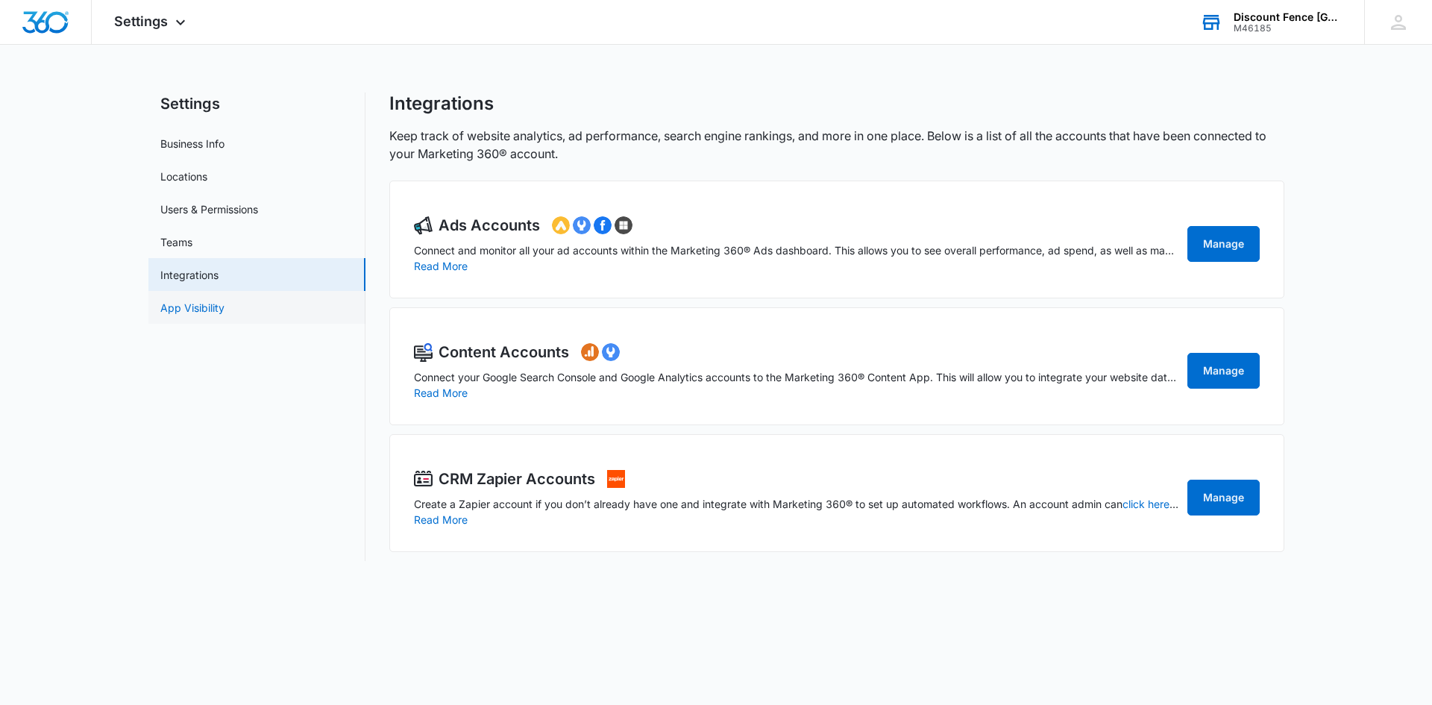
click at [225, 300] on link "App Visibility" at bounding box center [192, 308] width 64 height 16
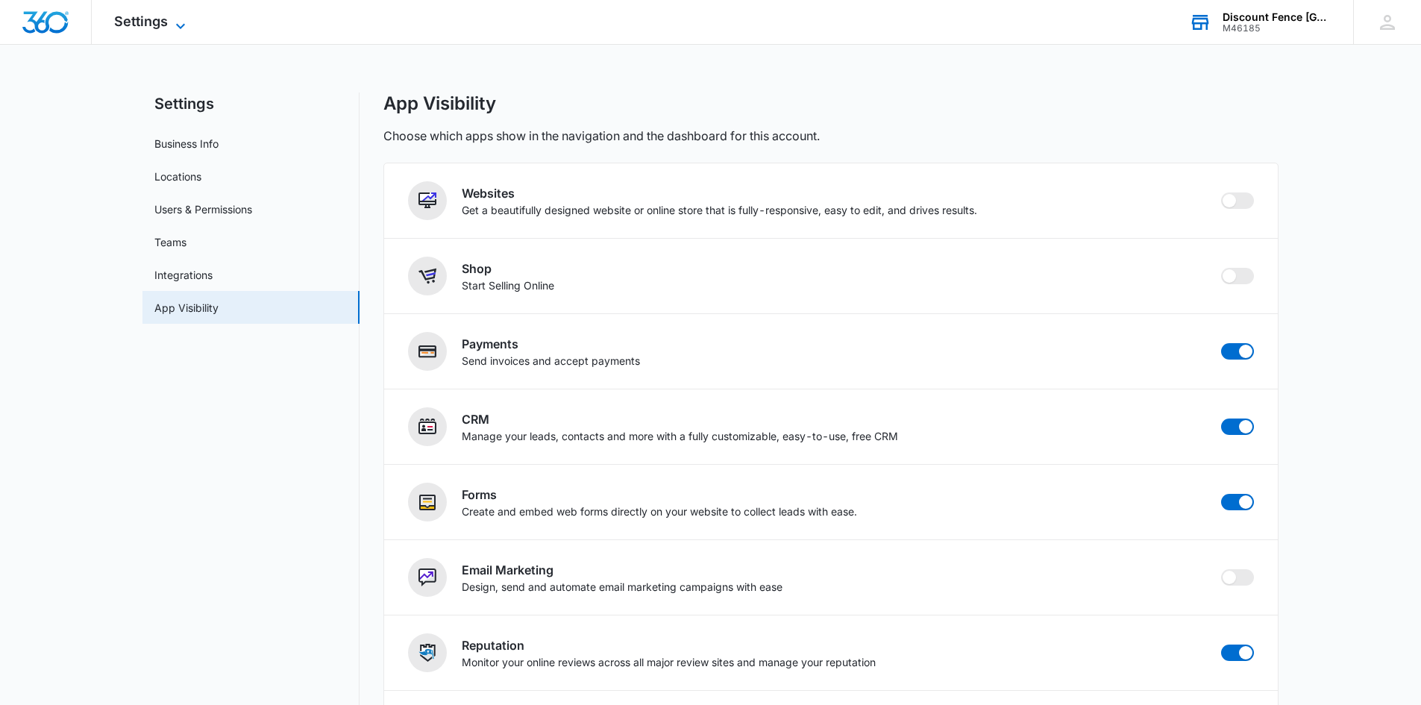
click at [144, 25] on span "Settings" at bounding box center [141, 21] width 54 height 16
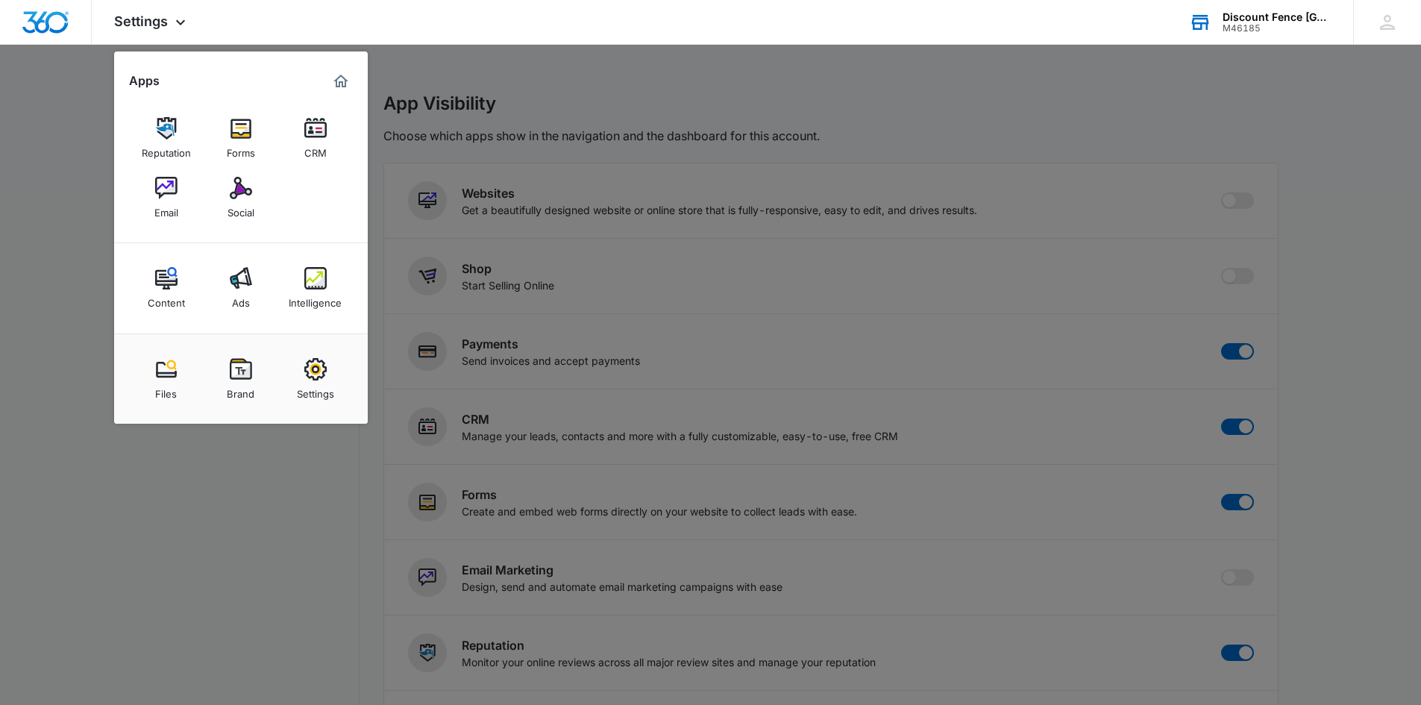
click at [294, 592] on div at bounding box center [710, 352] width 1421 height 705
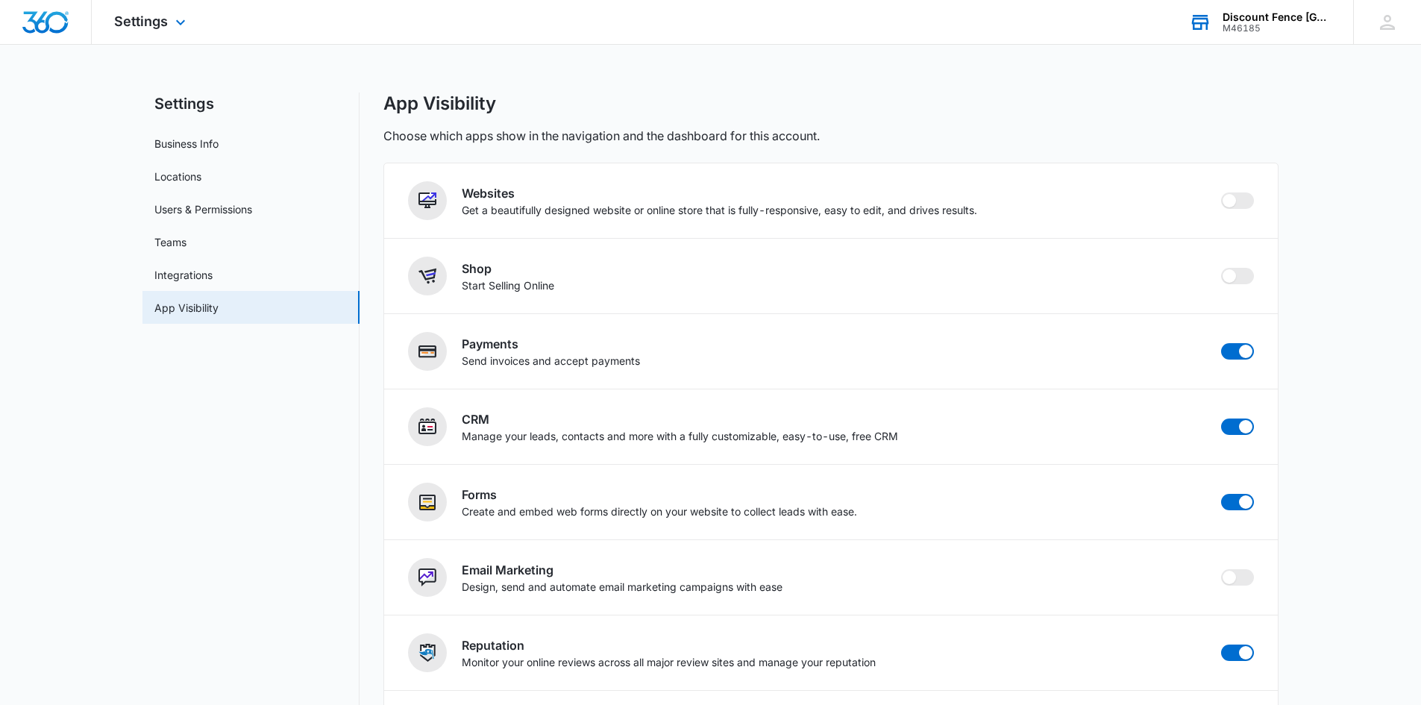
click at [152, 36] on div "Settings Apps Reputation Forms CRM Email Social Content Ads Intelligence Files …" at bounding box center [152, 22] width 120 height 44
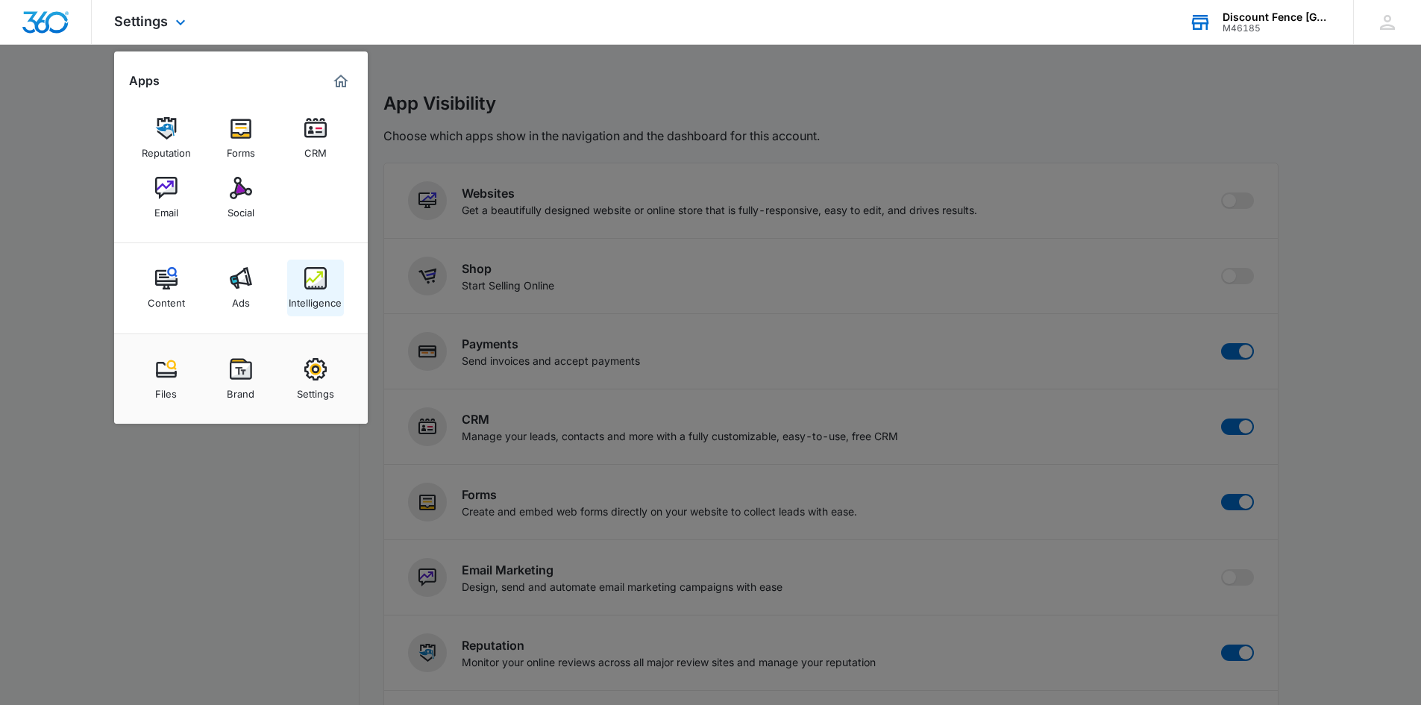
click at [314, 292] on div "Intelligence" at bounding box center [315, 298] width 53 height 19
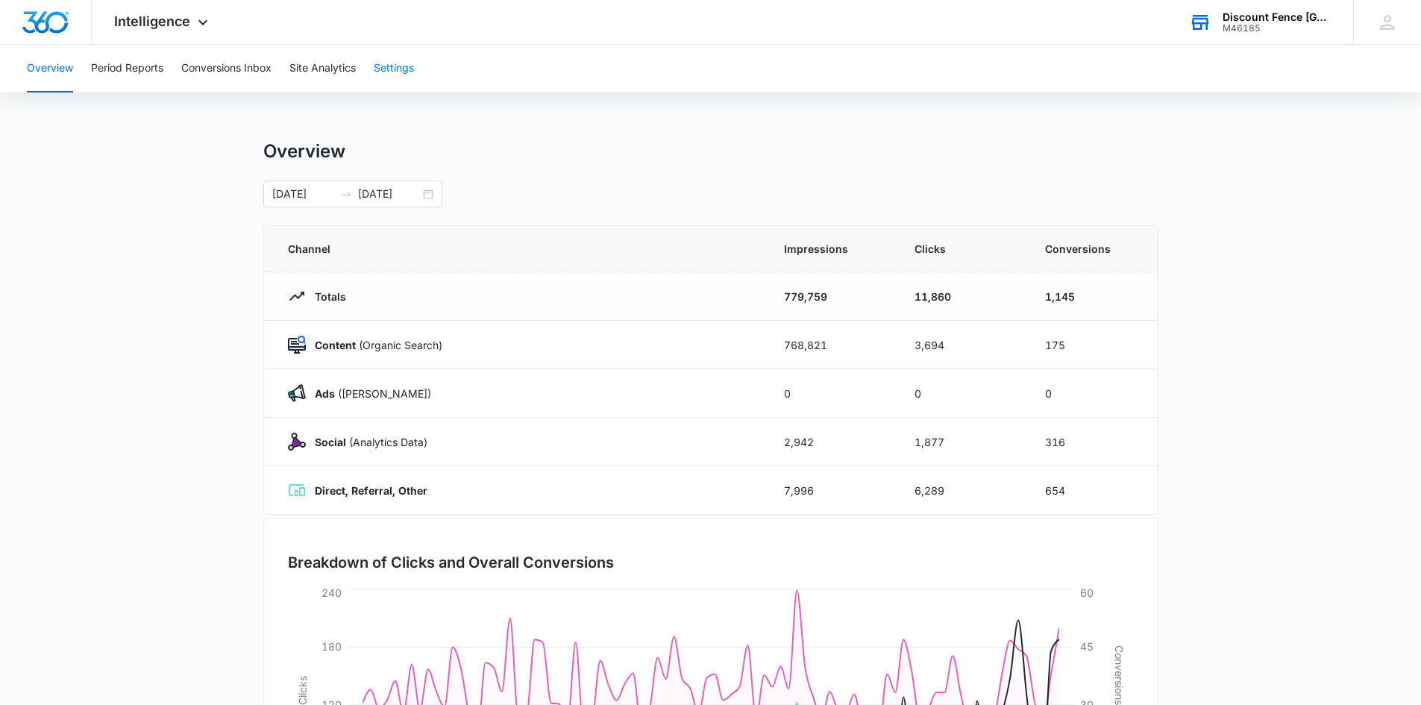
click at [394, 77] on button "Settings" at bounding box center [394, 69] width 40 height 48
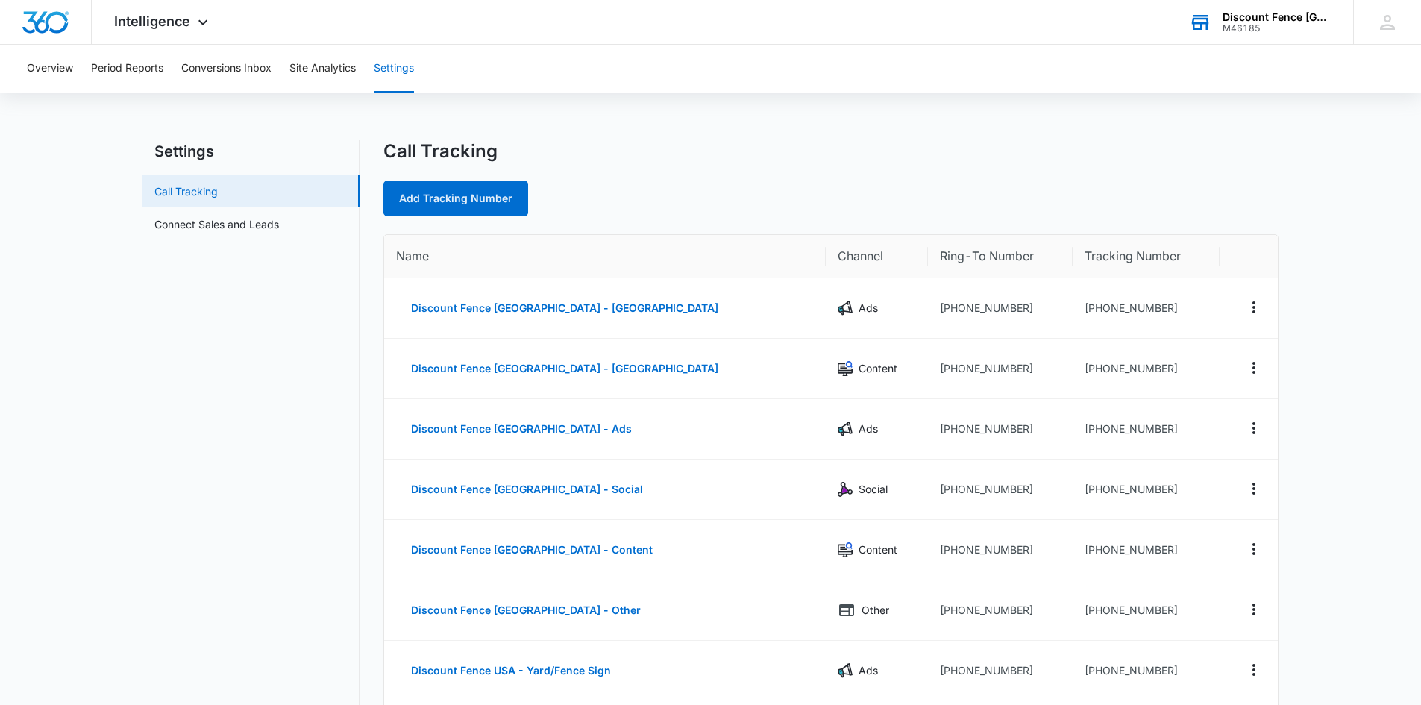
click at [211, 194] on link "Call Tracking" at bounding box center [185, 191] width 63 height 16
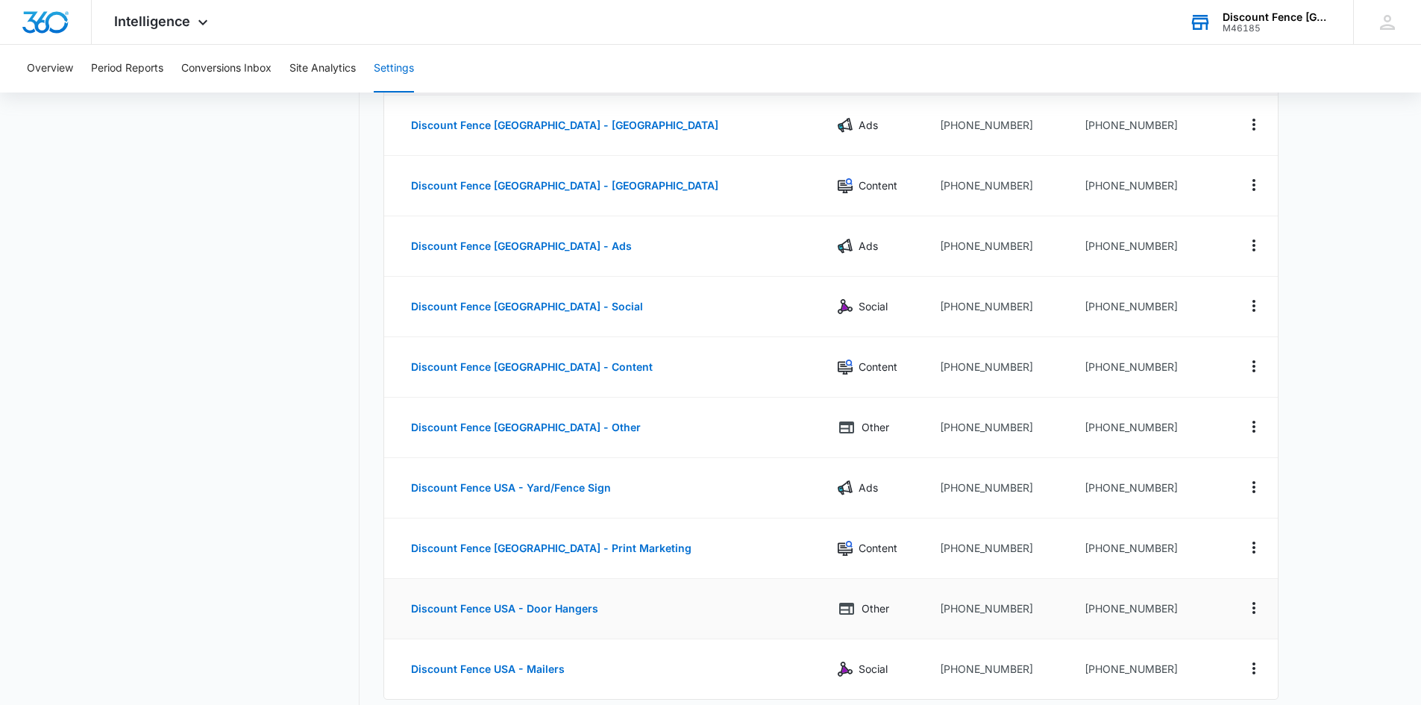
scroll to position [149, 0]
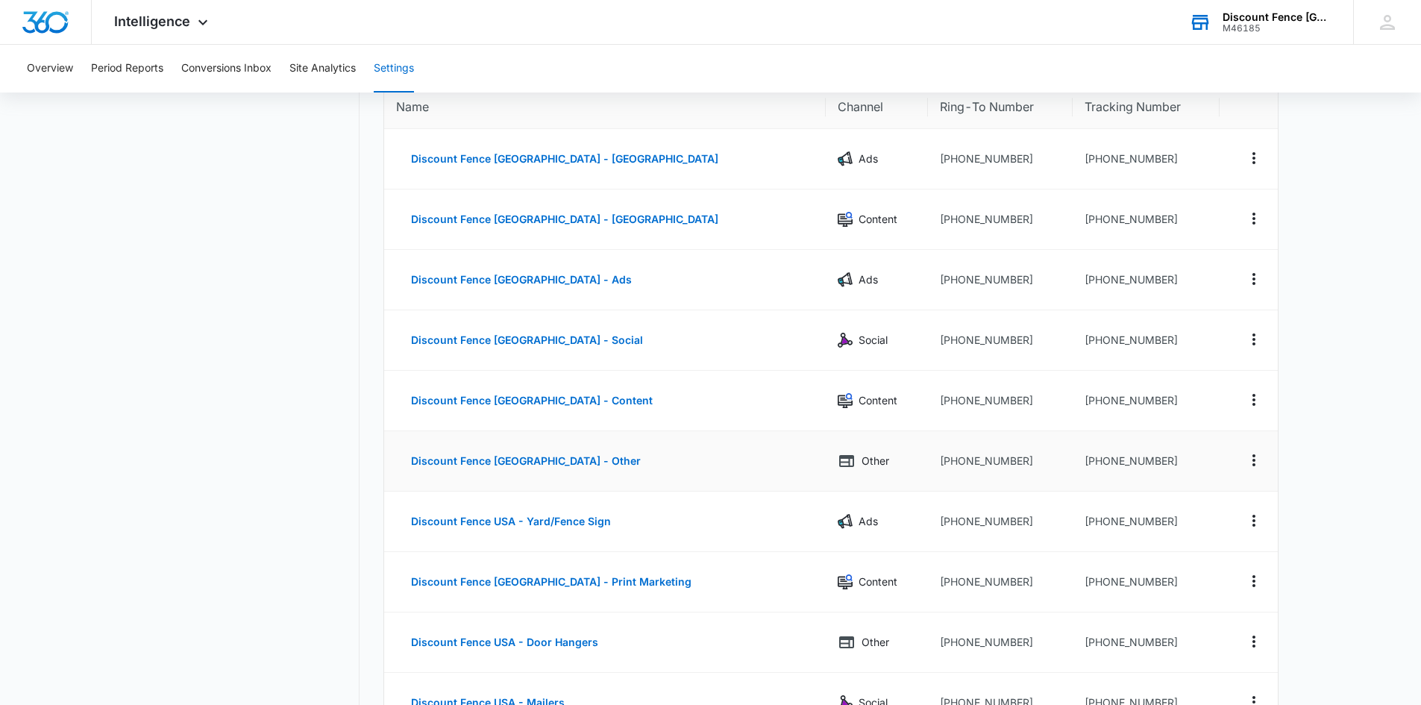
click at [633, 479] on td "Discount Fence [GEOGRAPHIC_DATA] - Other" at bounding box center [605, 461] width 442 height 60
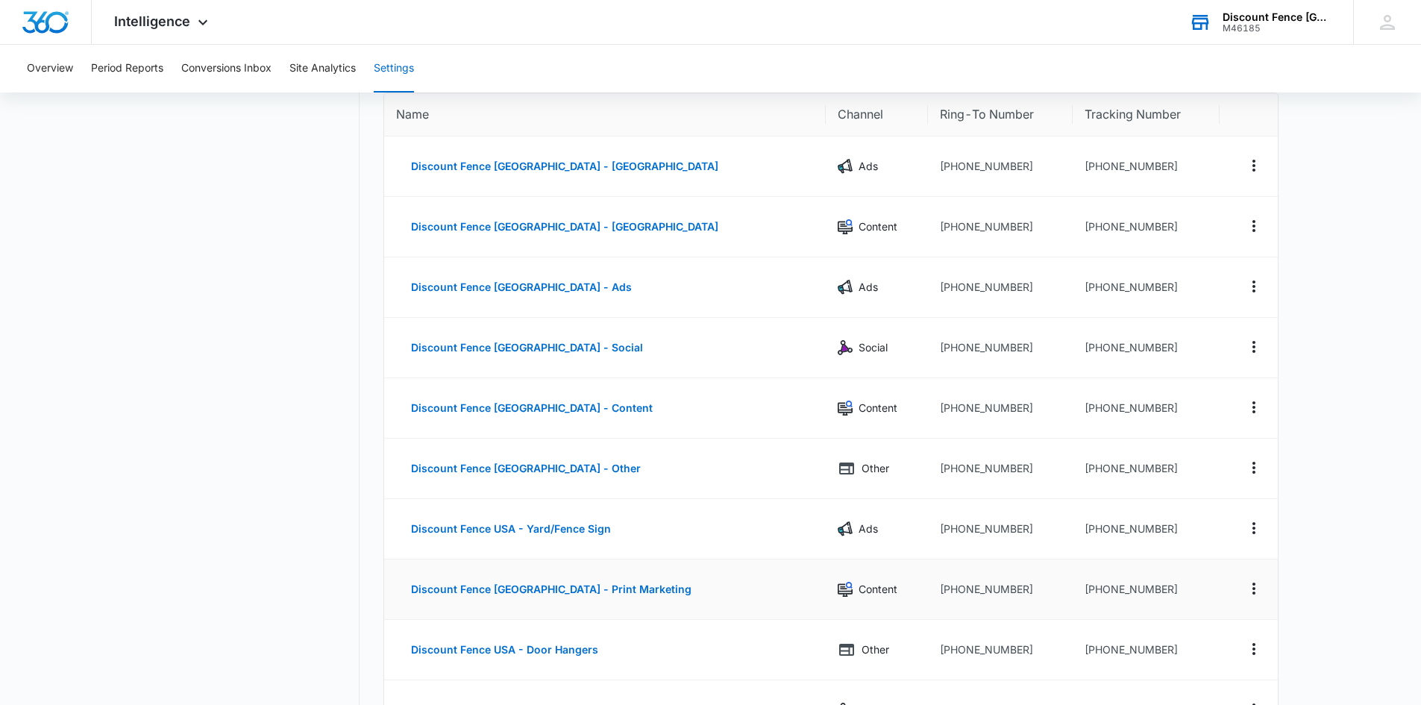
scroll to position [75, 0]
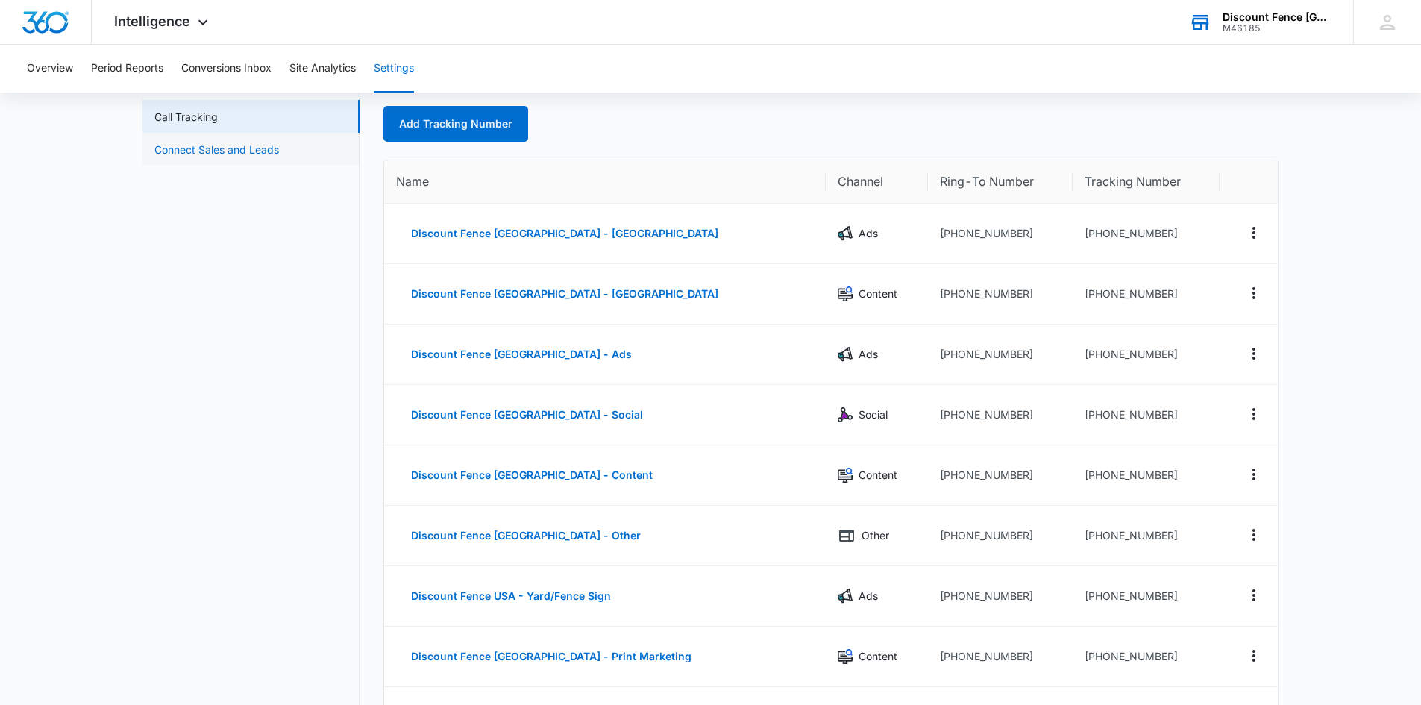
click at [250, 147] on link "Connect Sales and Leads" at bounding box center [216, 150] width 125 height 16
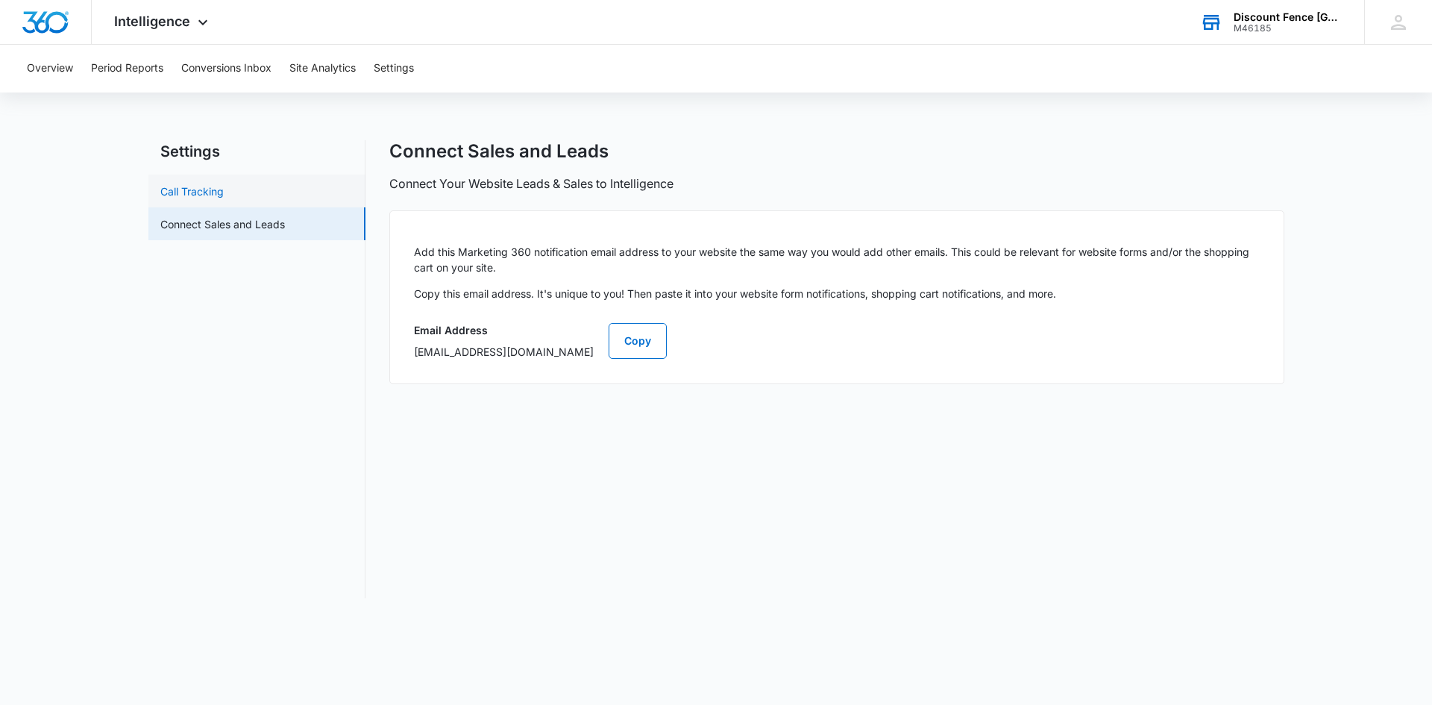
click at [224, 197] on link "Call Tracking" at bounding box center [191, 191] width 63 height 16
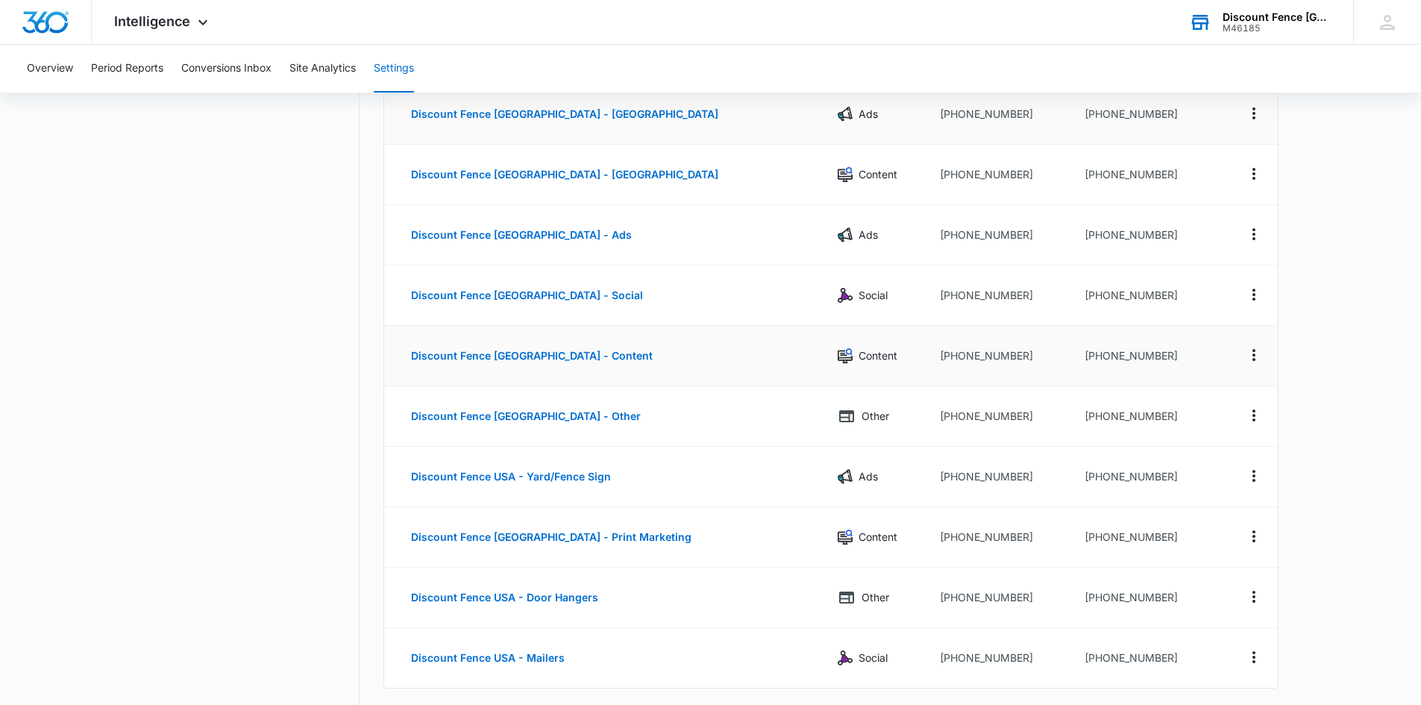
scroll to position [298, 0]
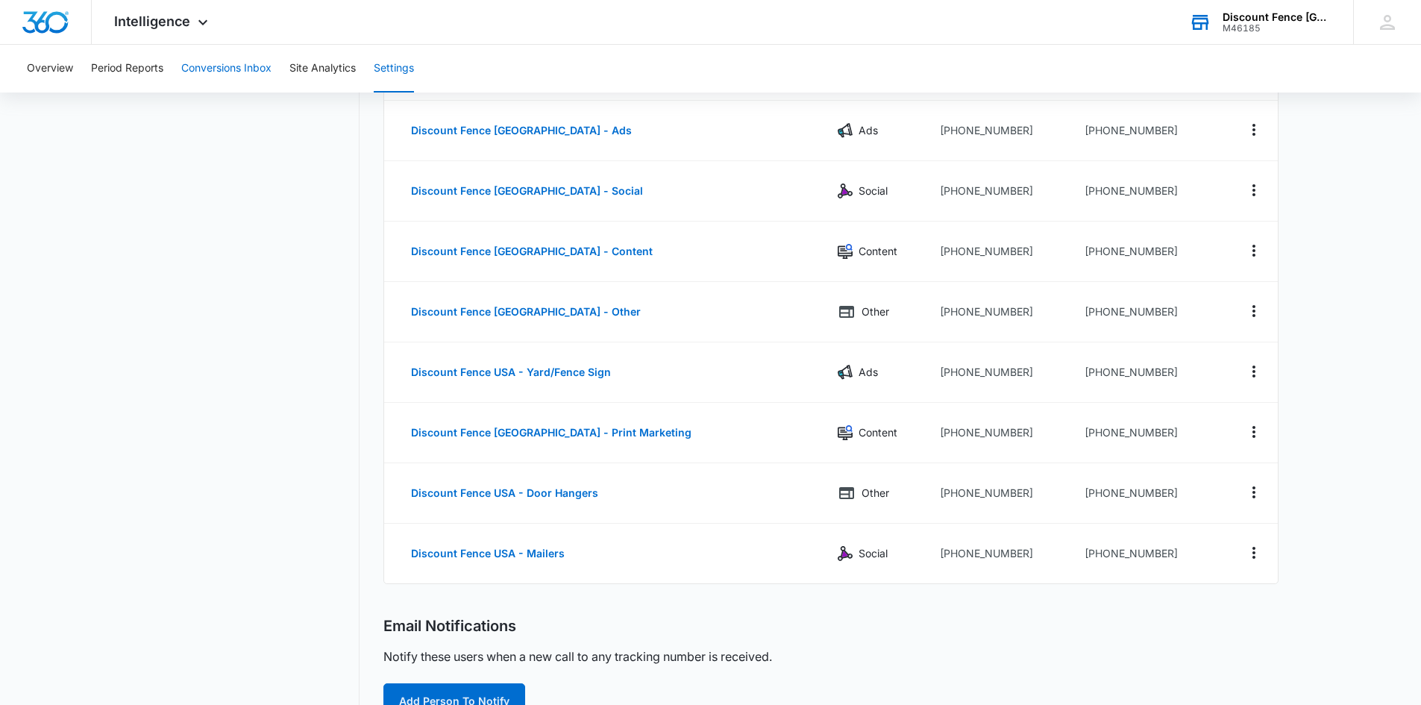
click at [225, 71] on button "Conversions Inbox" at bounding box center [226, 69] width 90 height 48
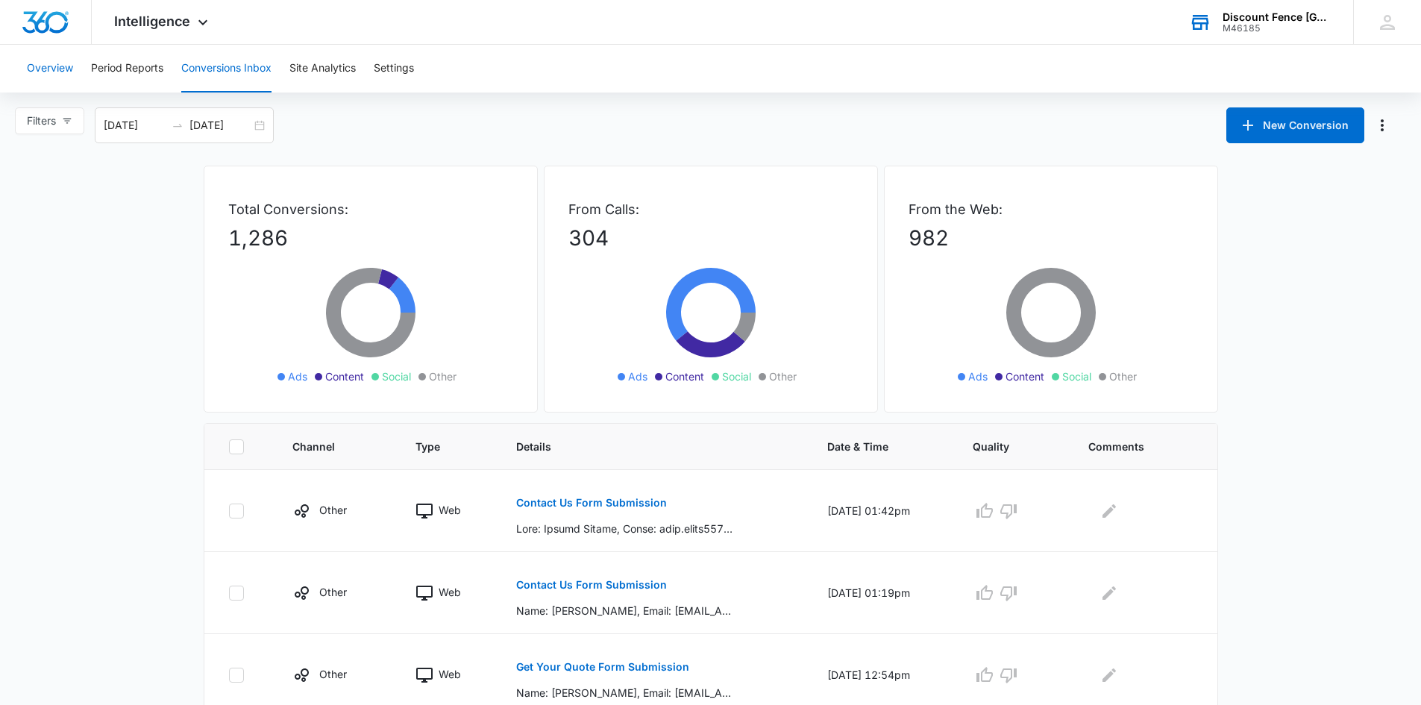
click at [58, 74] on button "Overview" at bounding box center [50, 69] width 46 height 48
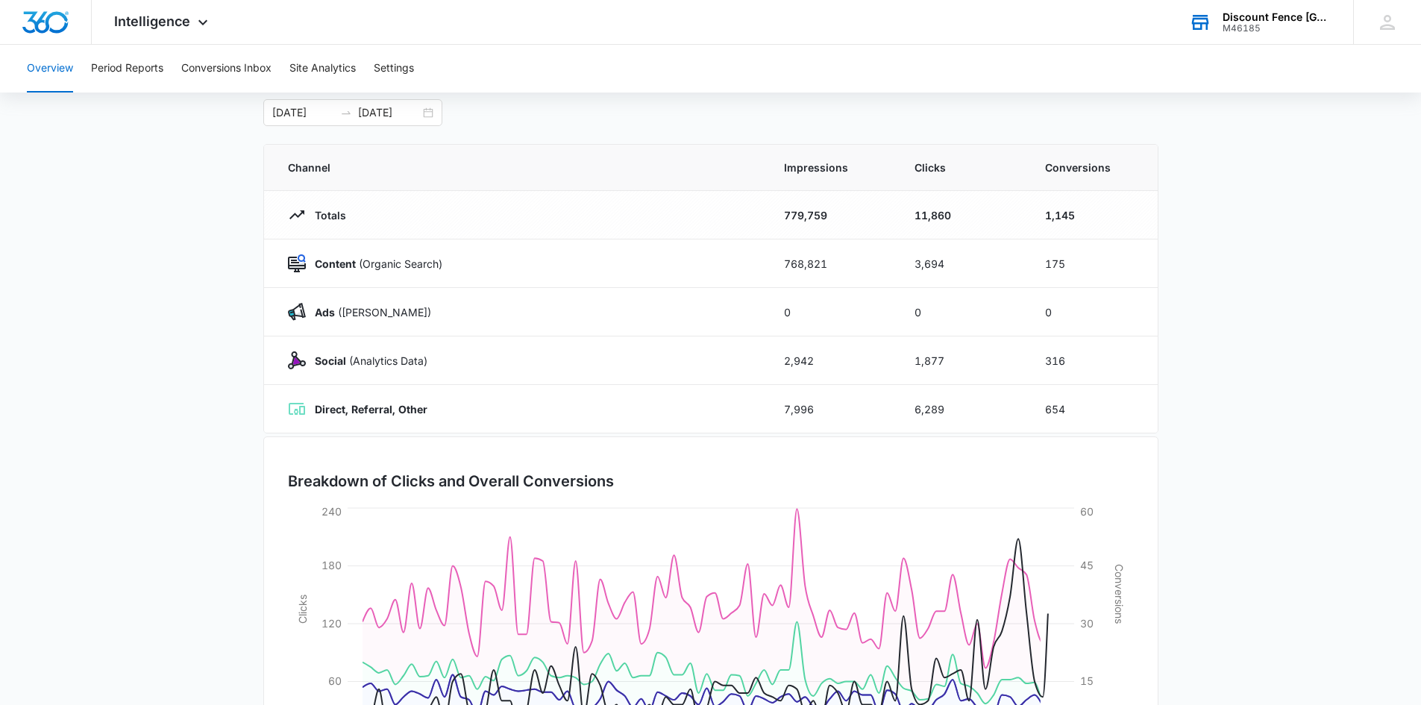
scroll to position [219, 0]
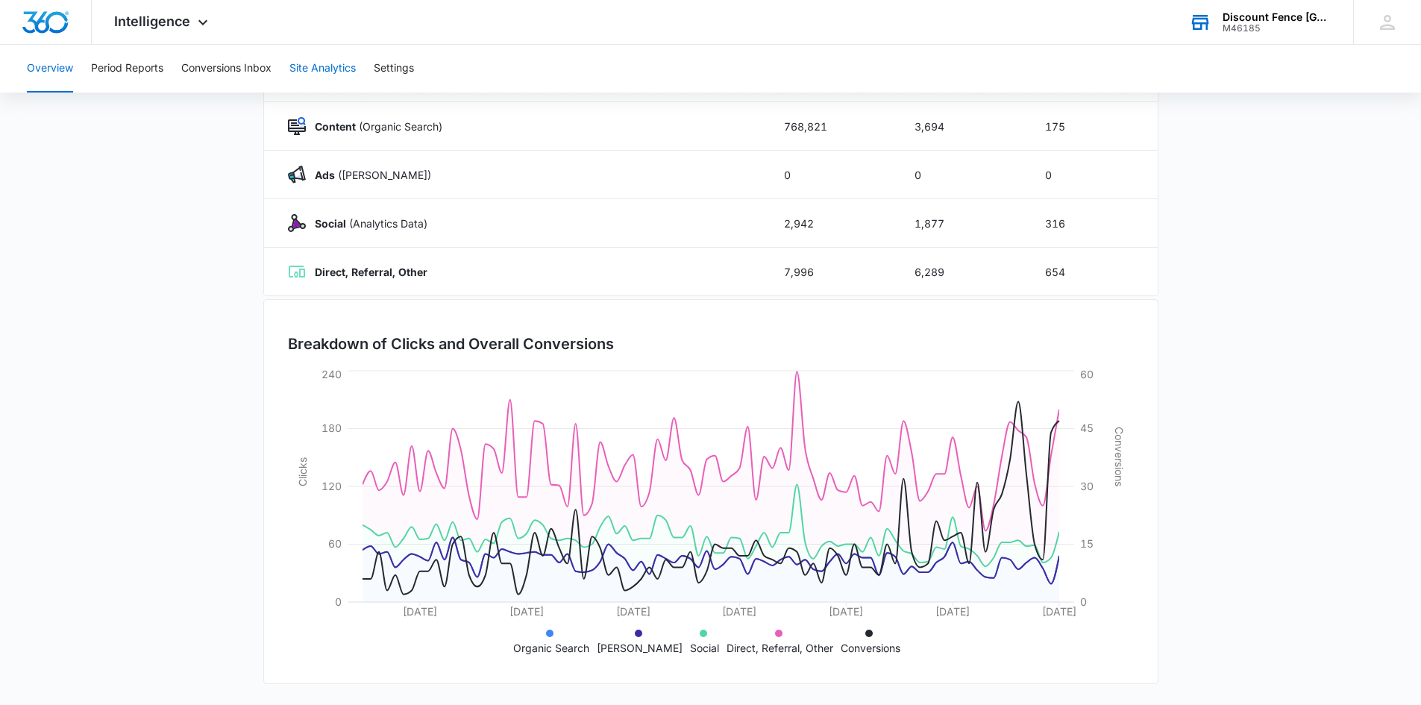
click at [337, 66] on button "Site Analytics" at bounding box center [322, 69] width 66 height 48
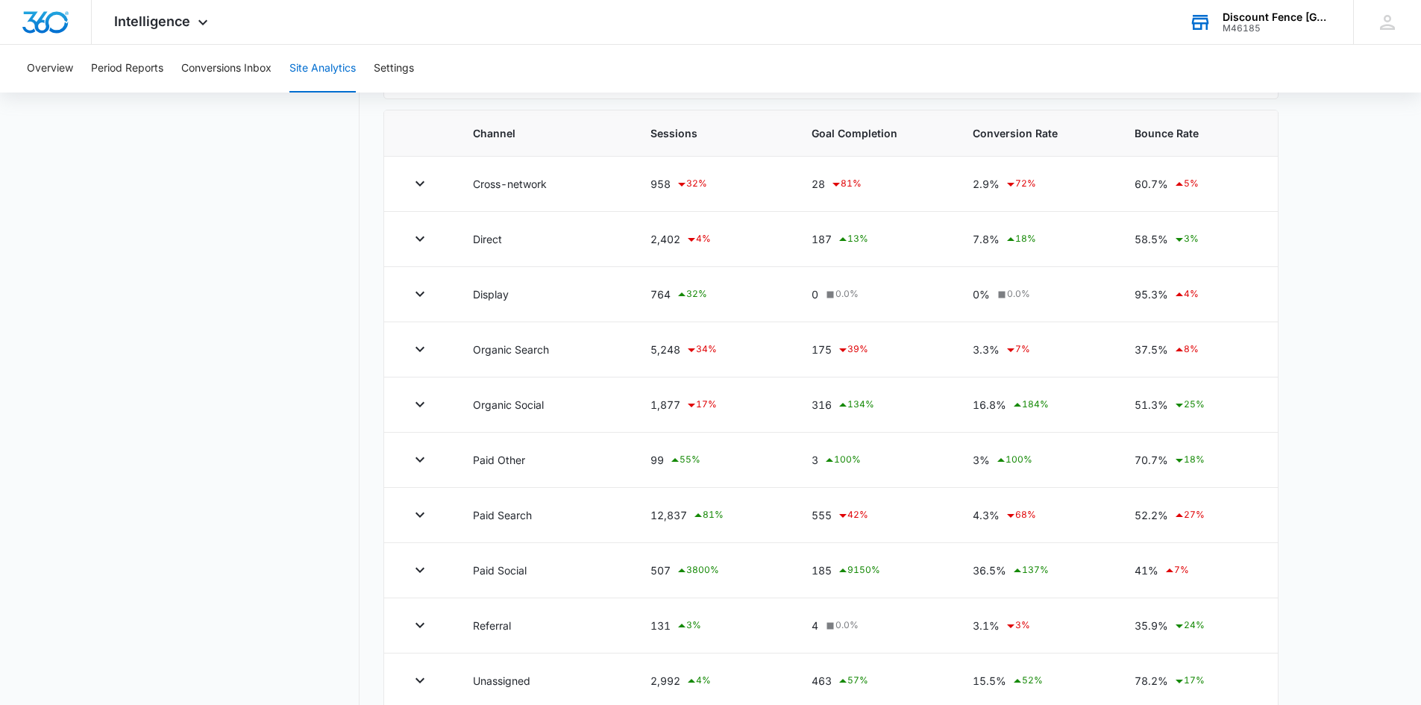
scroll to position [518, 0]
